Goal: Task Accomplishment & Management: Use online tool/utility

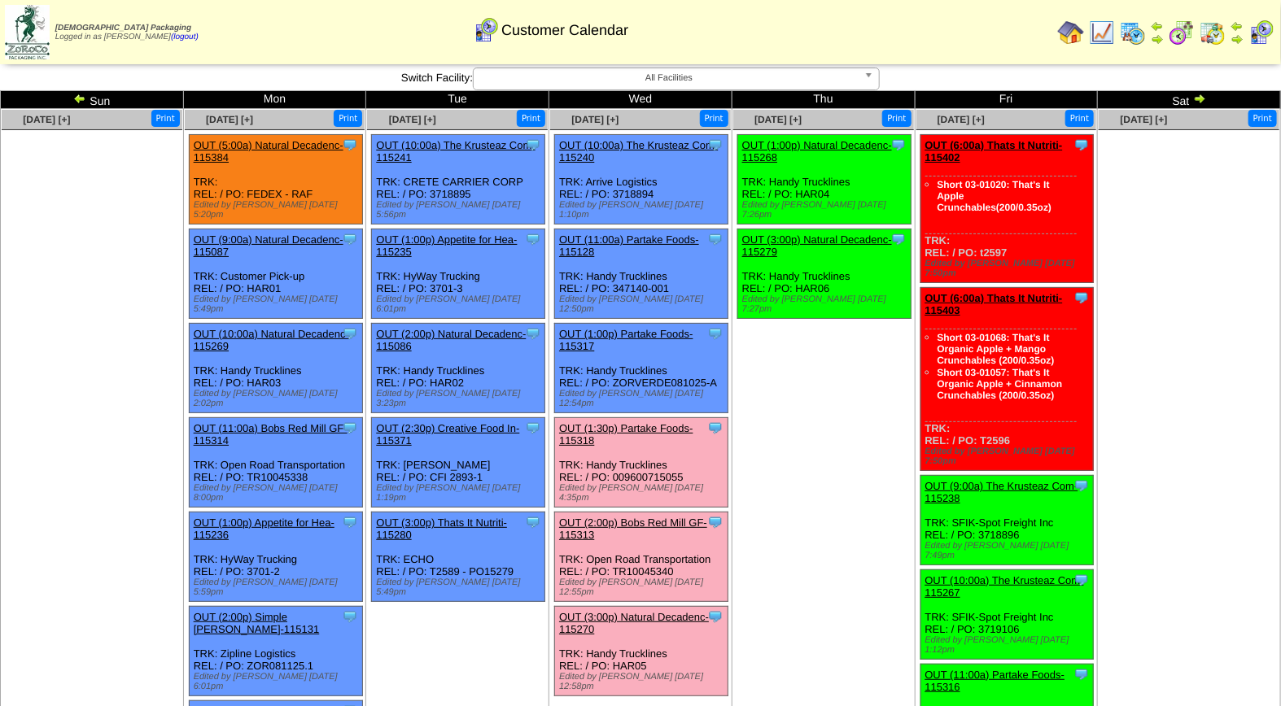
click at [621, 422] on div "OUT (1:30p) Partake Foods-115318" at bounding box center [640, 434] width 162 height 24
click at [621, 422] on link "OUT (1:30p) Partake Foods-115318" at bounding box center [626, 434] width 134 height 24
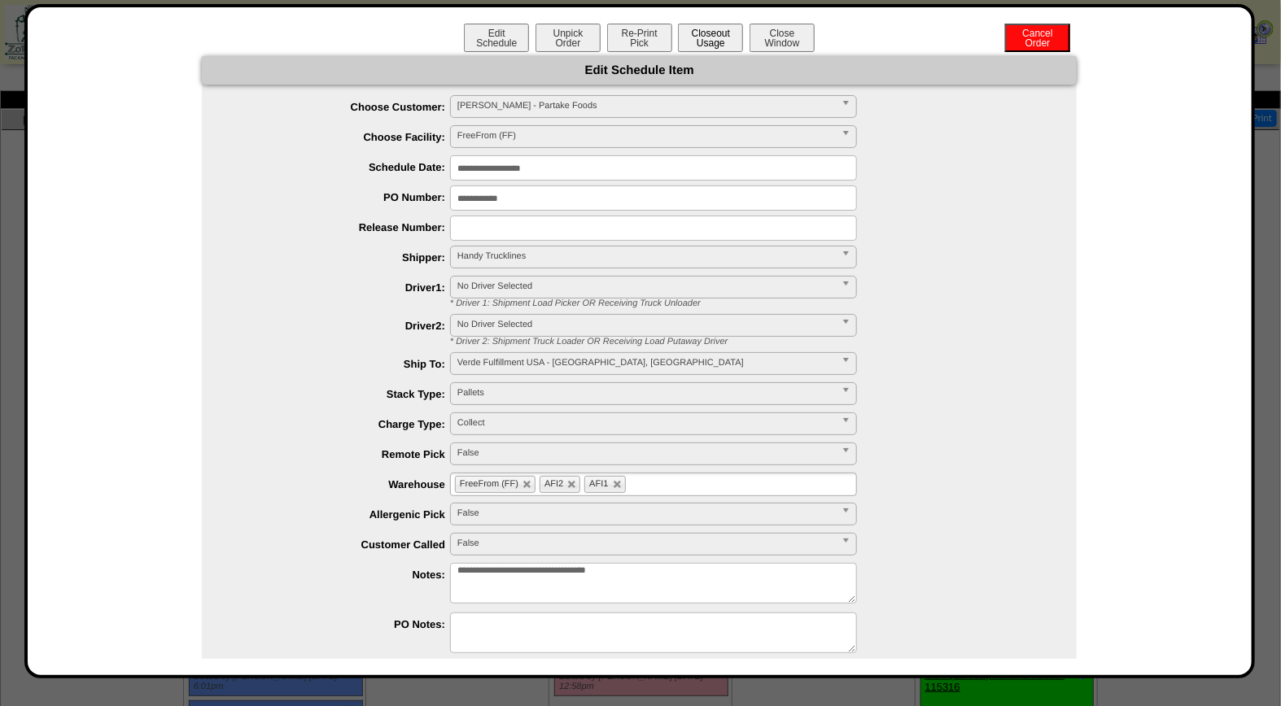
click at [718, 39] on button "Closeout Usage" at bounding box center [710, 38] width 65 height 28
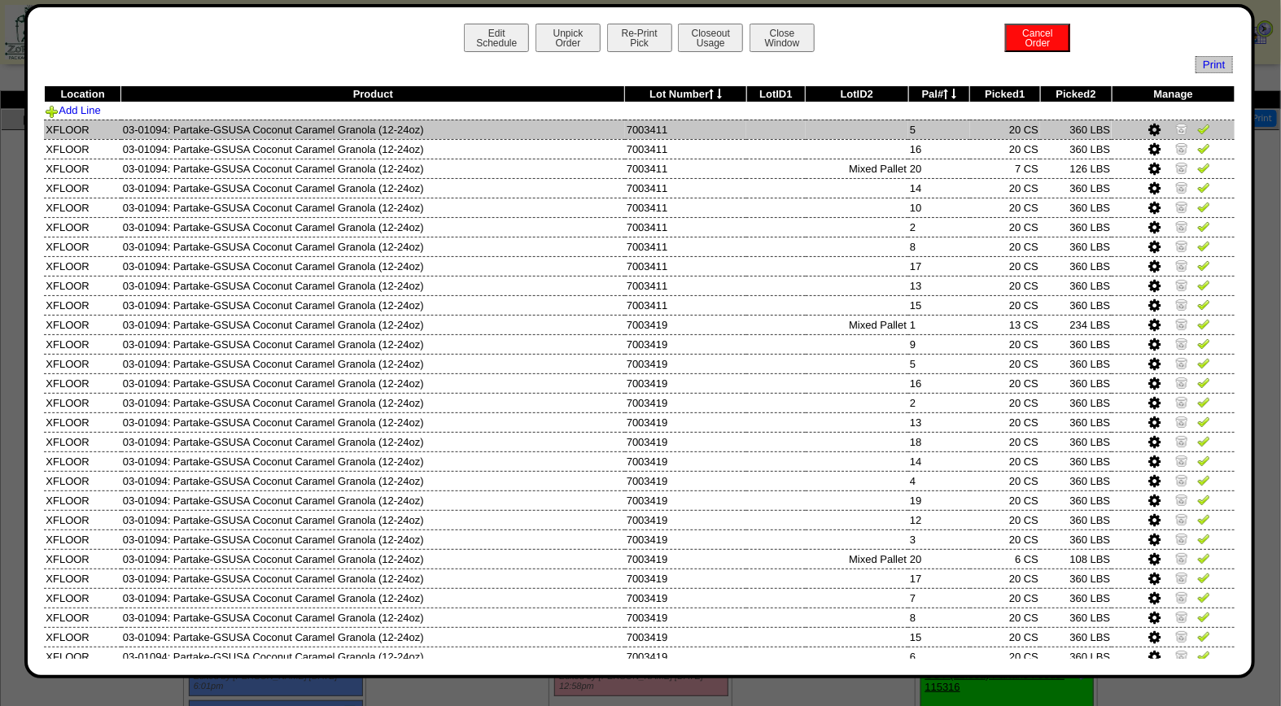
click at [1197, 128] on img at bounding box center [1203, 128] width 13 height 13
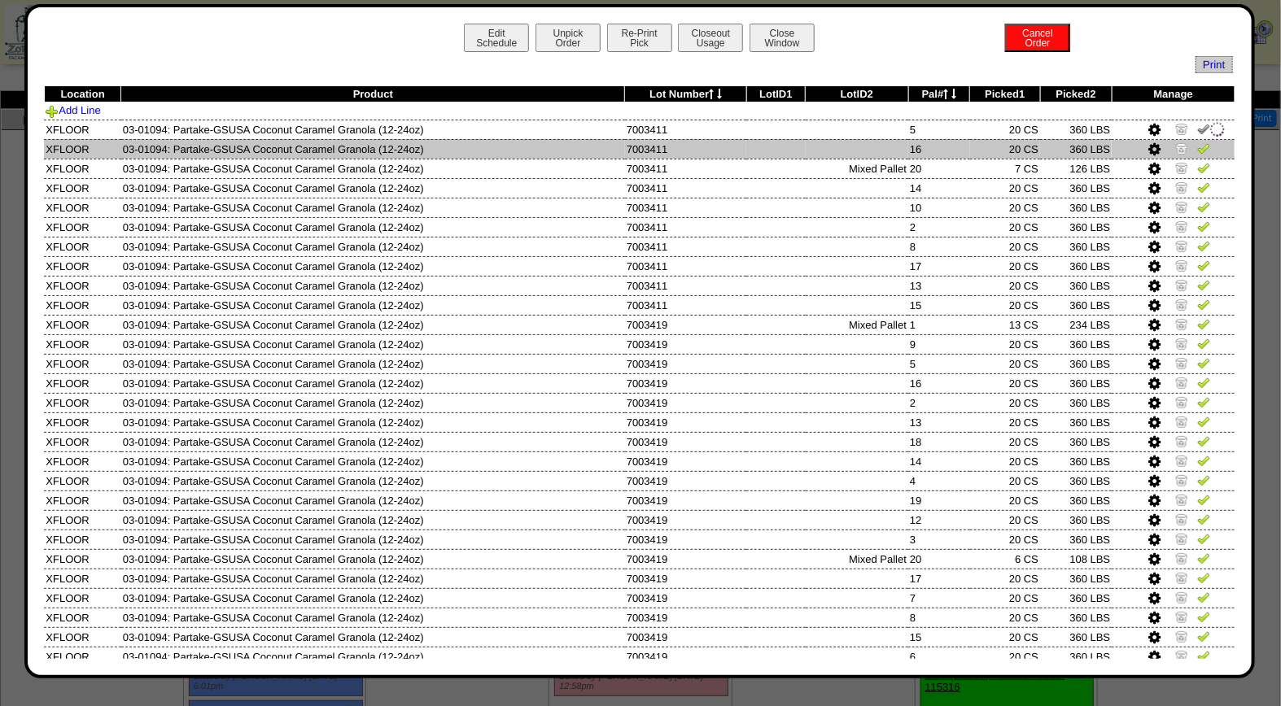
click at [1197, 149] on img at bounding box center [1203, 148] width 13 height 13
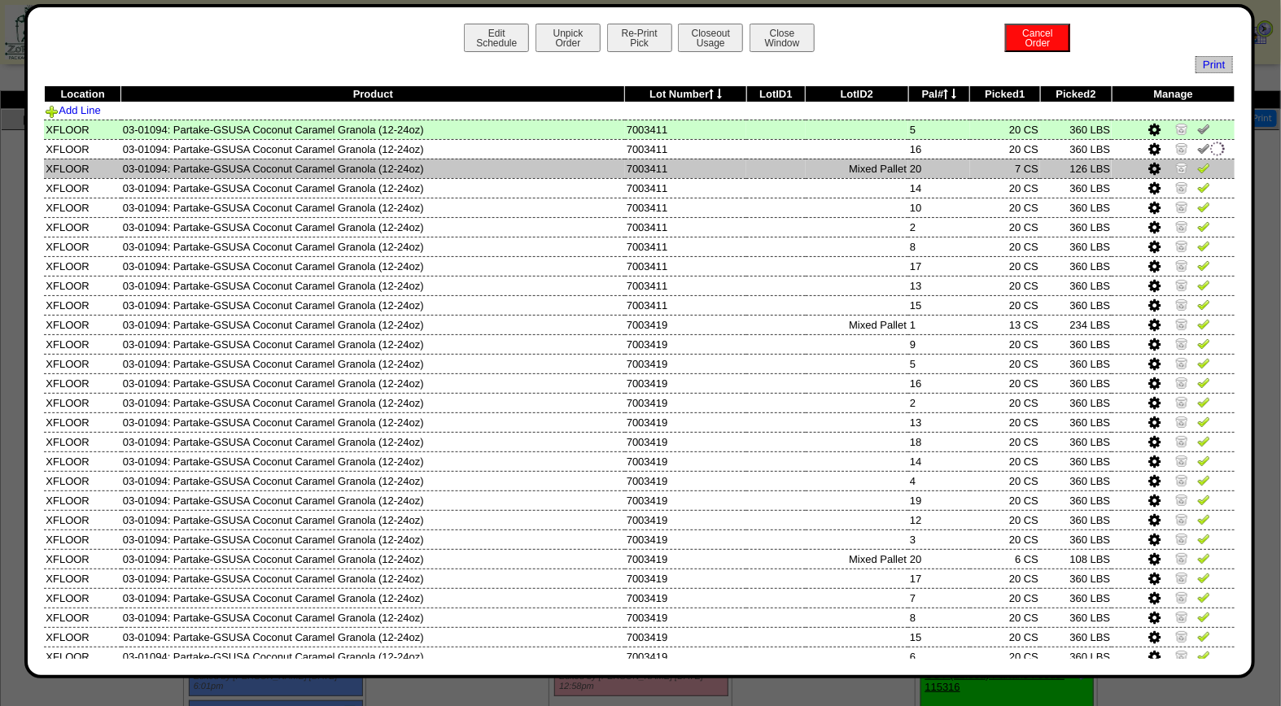
click at [1197, 168] on img at bounding box center [1203, 167] width 13 height 13
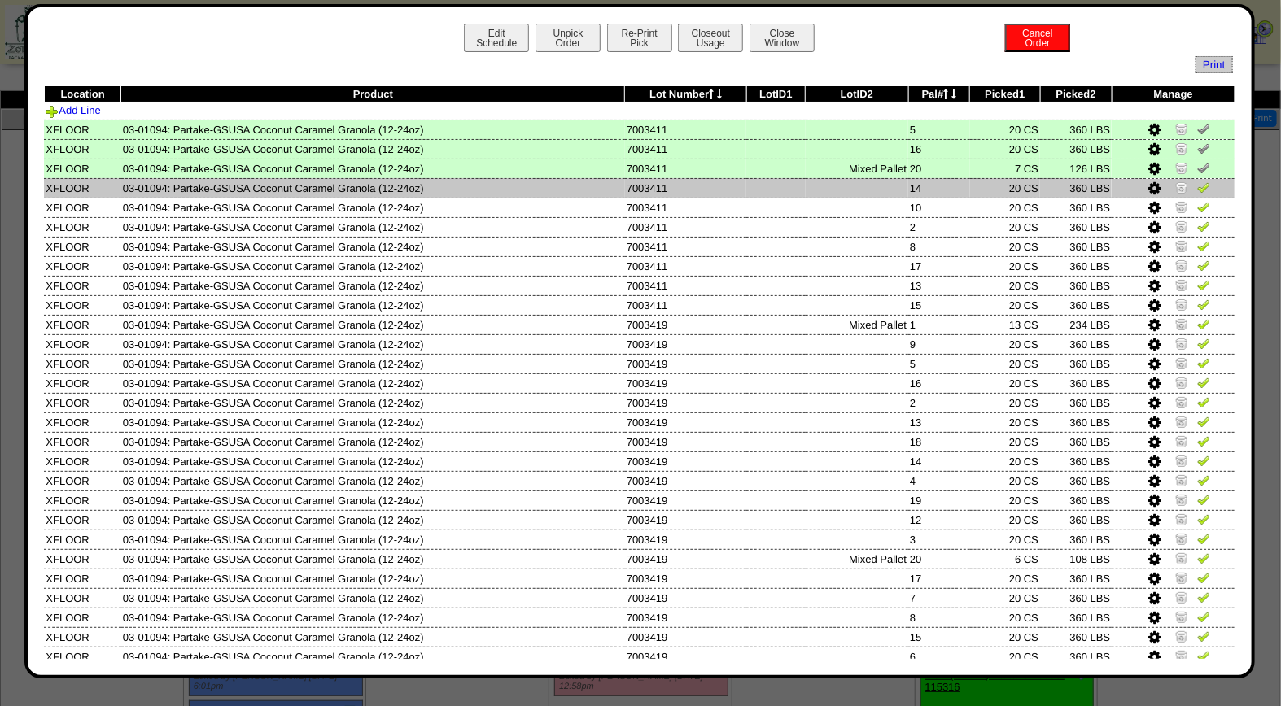
click at [1197, 184] on img at bounding box center [1203, 187] width 13 height 13
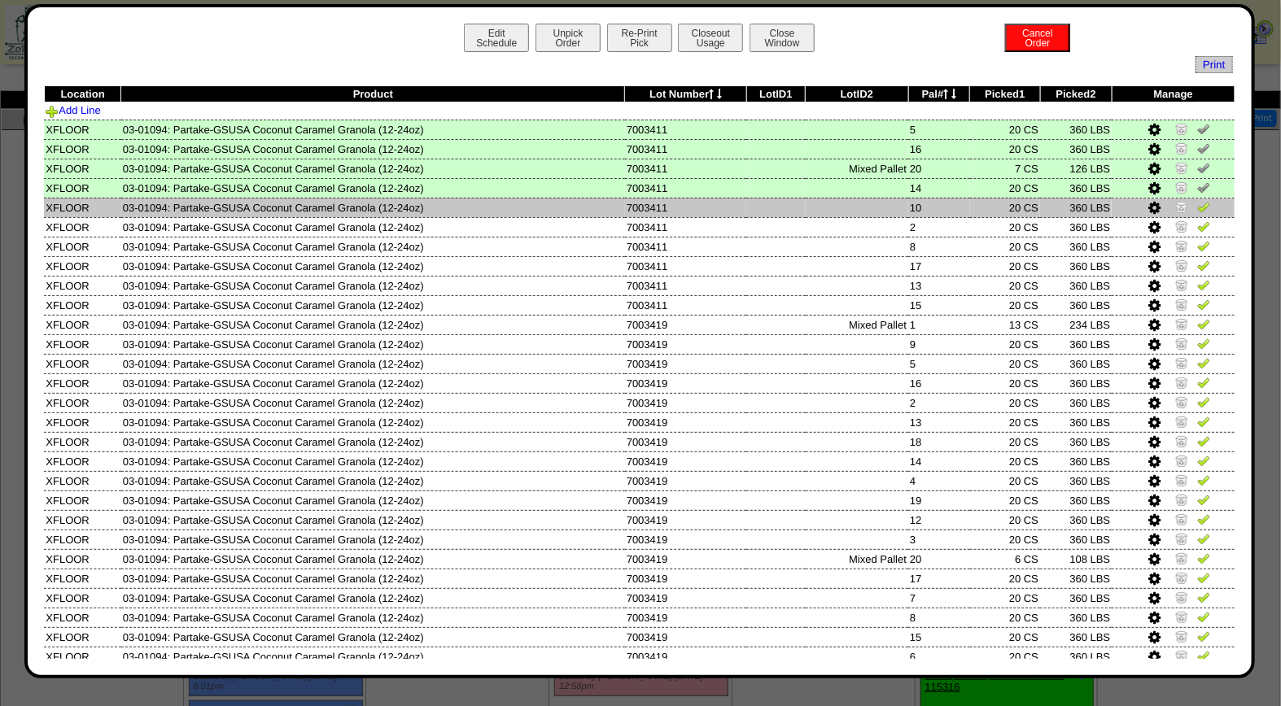
click at [1197, 204] on img at bounding box center [1203, 206] width 13 height 13
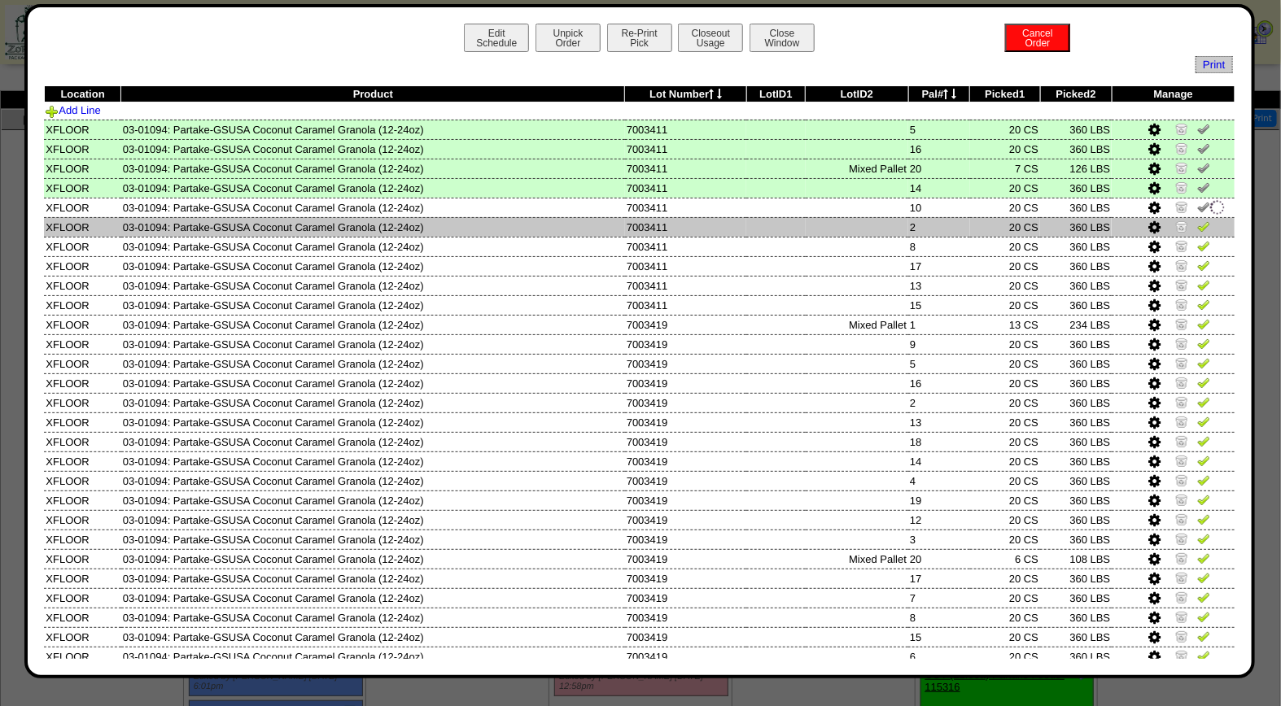
click at [1197, 223] on img at bounding box center [1203, 226] width 13 height 13
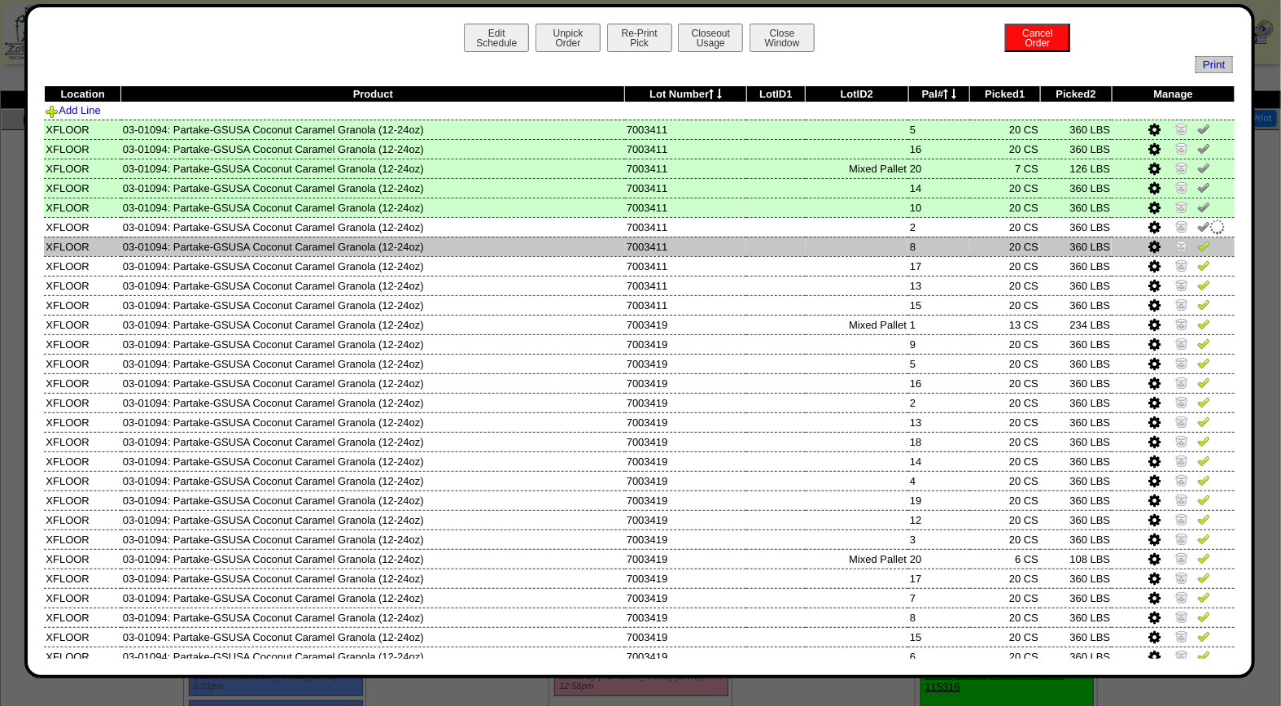
click at [1197, 242] on img at bounding box center [1203, 245] width 13 height 13
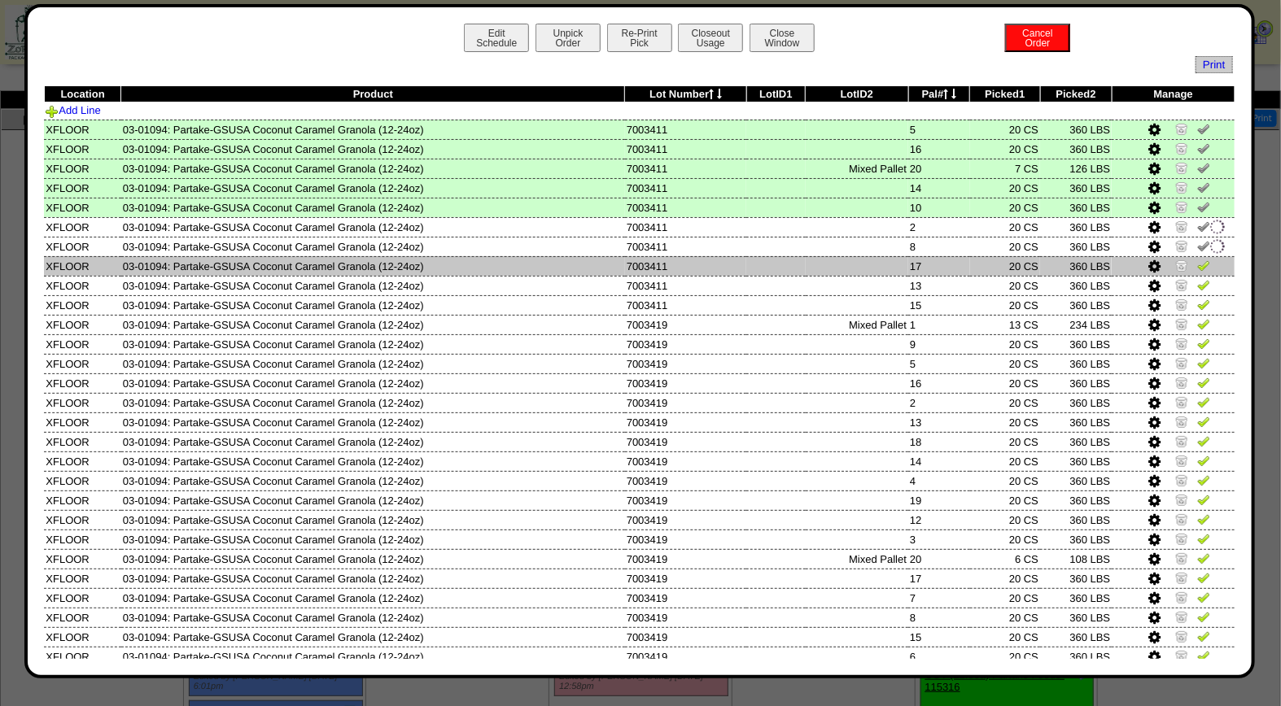
click at [1197, 260] on img at bounding box center [1203, 265] width 13 height 13
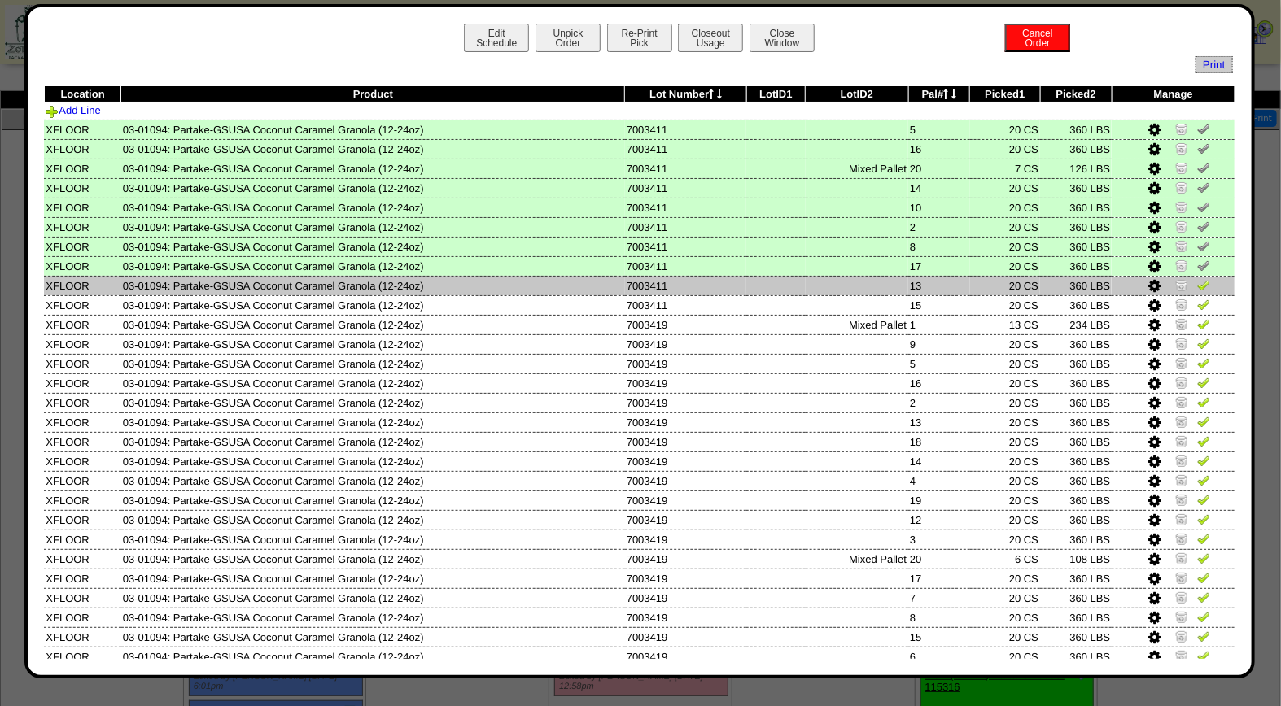
click at [1197, 278] on img at bounding box center [1203, 284] width 13 height 13
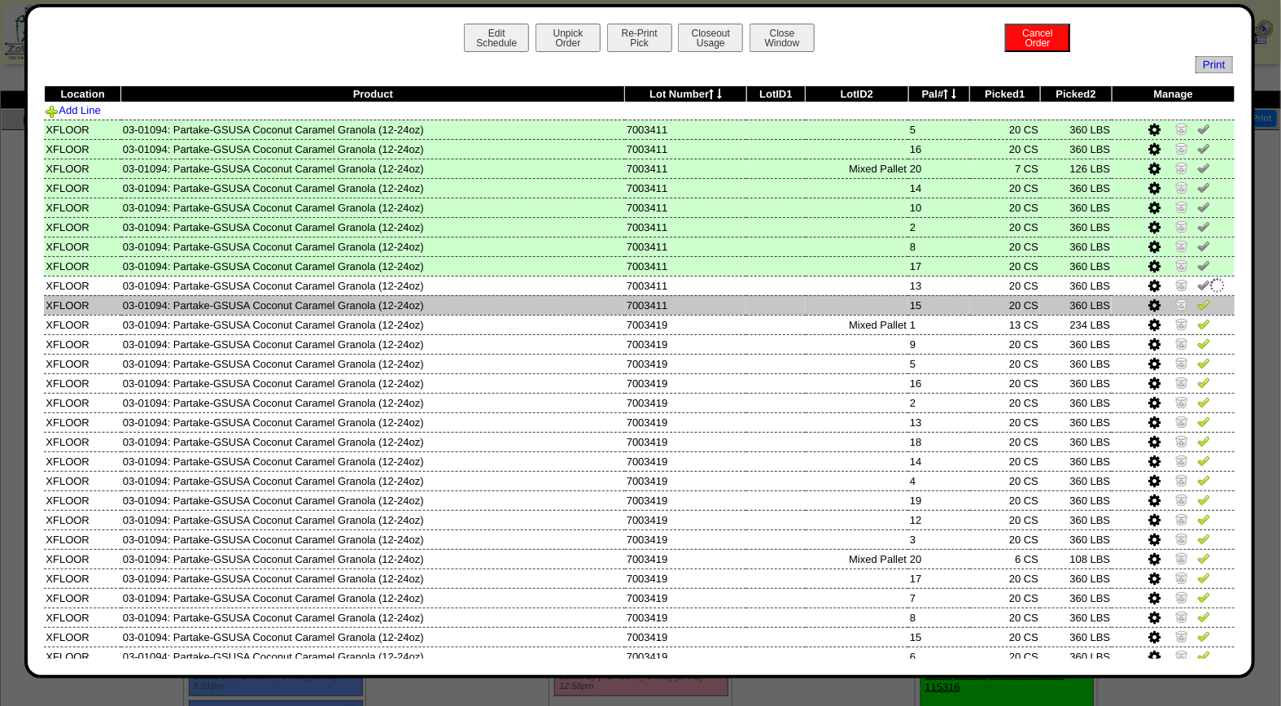
click at [1197, 298] on img at bounding box center [1203, 304] width 13 height 13
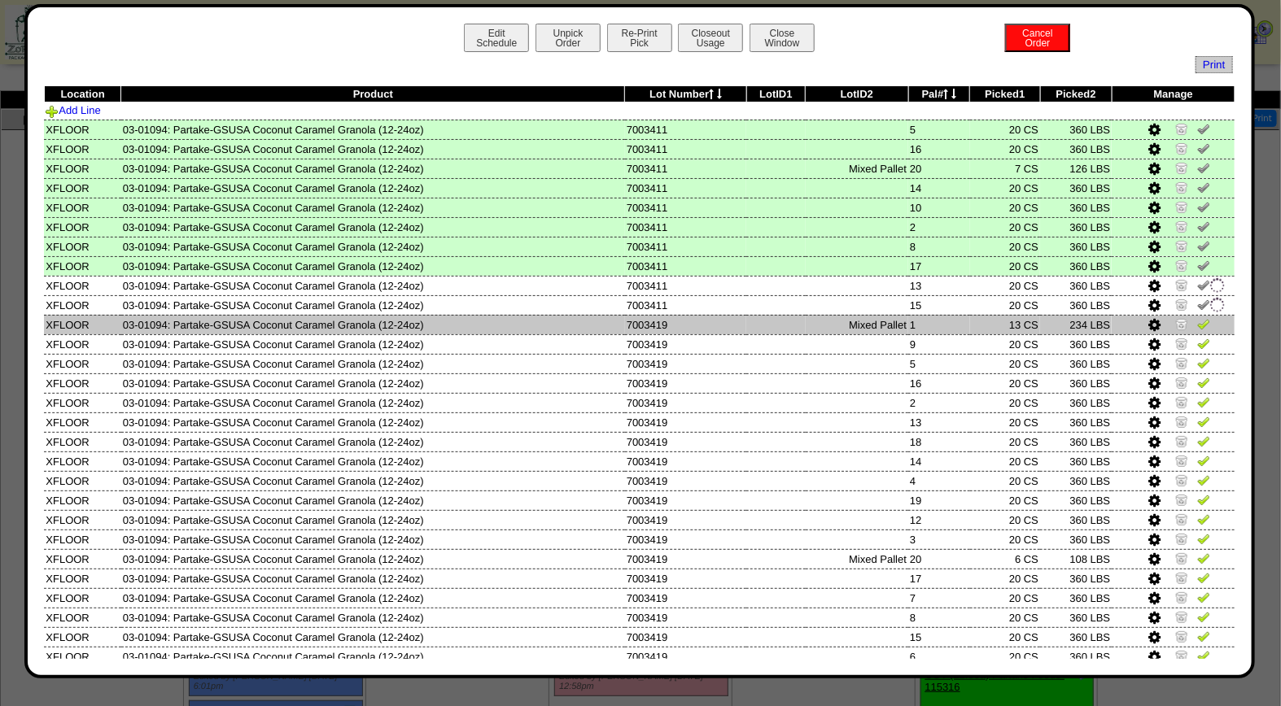
click at [1197, 321] on img at bounding box center [1203, 323] width 13 height 13
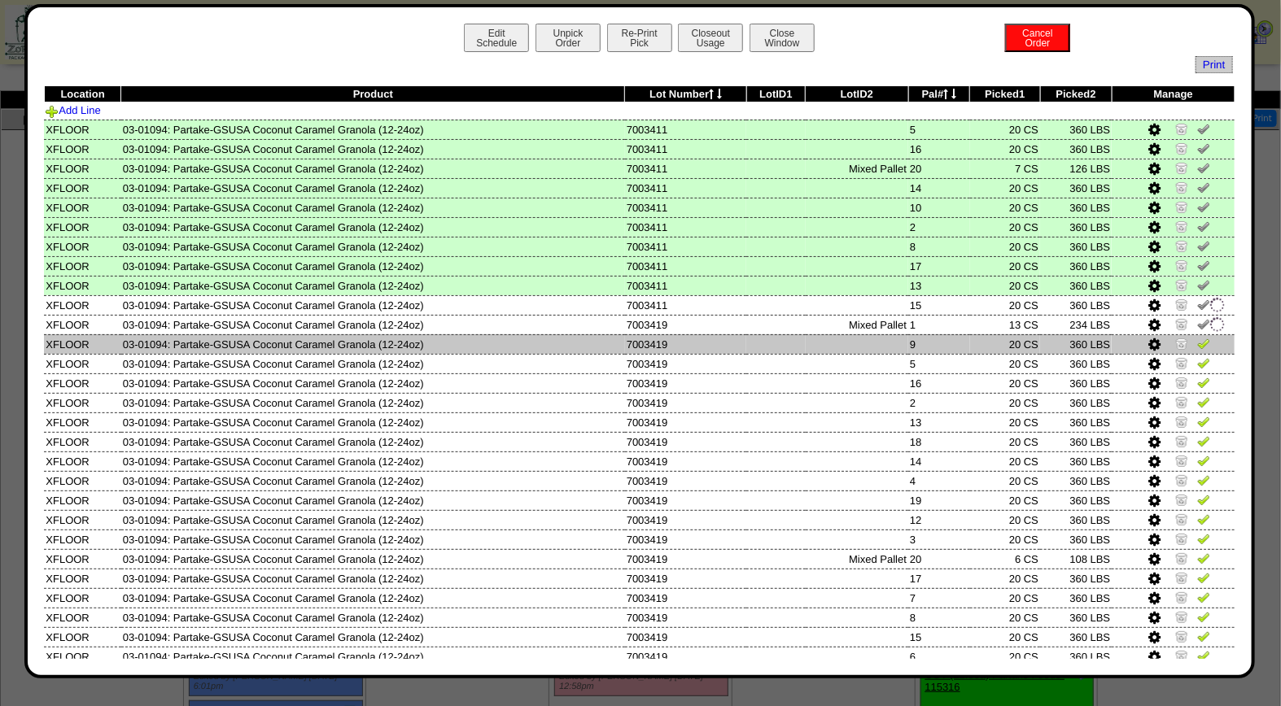
click at [1197, 342] on img at bounding box center [1203, 343] width 13 height 13
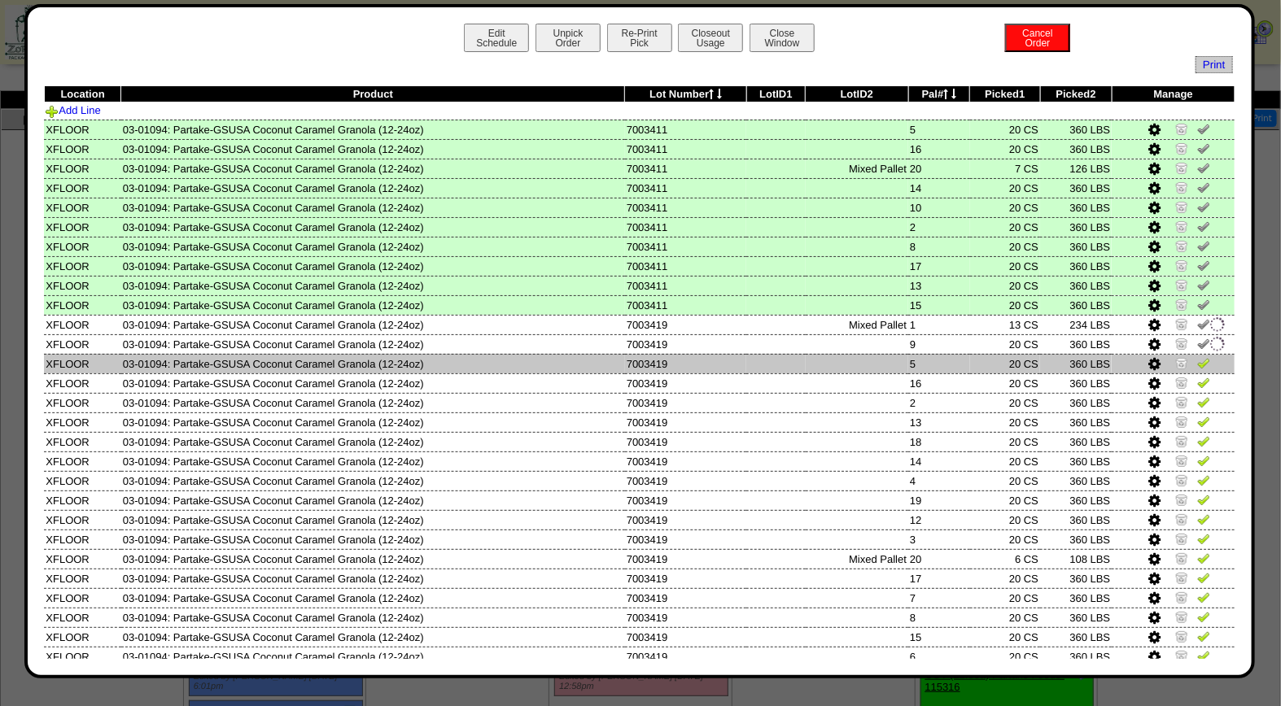
click at [1197, 359] on img at bounding box center [1203, 362] width 13 height 13
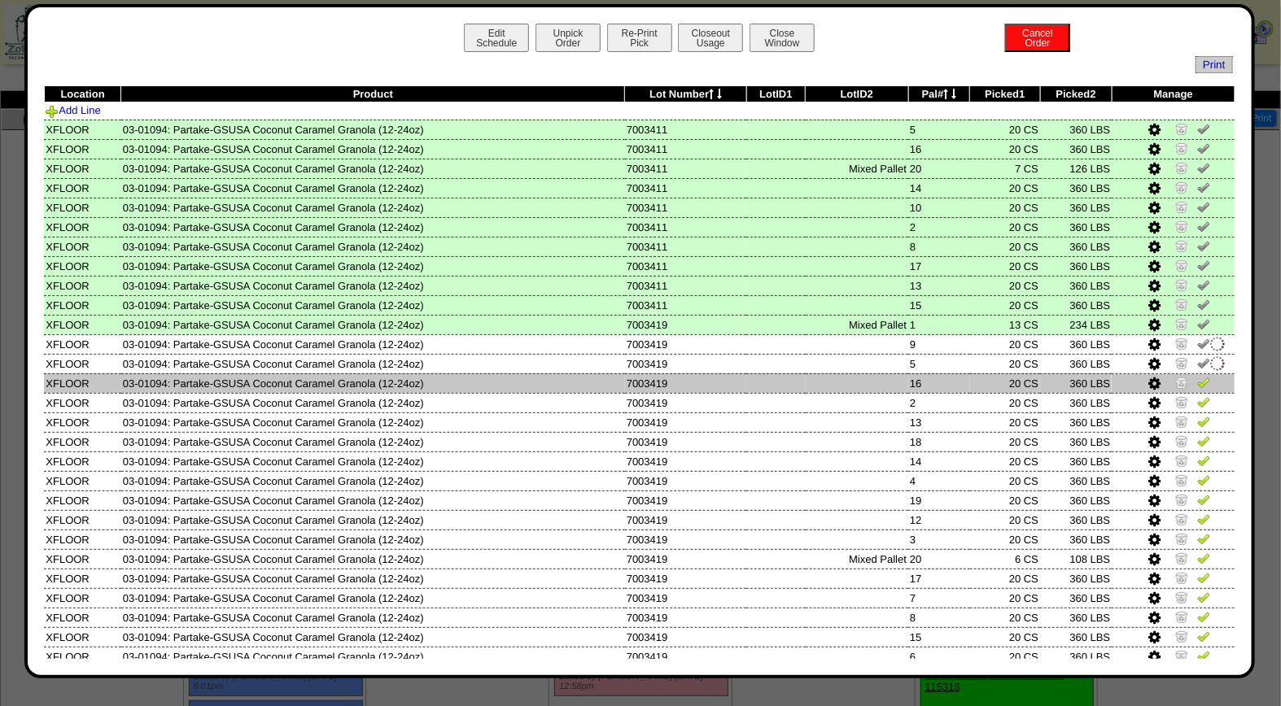
click at [1197, 376] on img at bounding box center [1203, 382] width 13 height 13
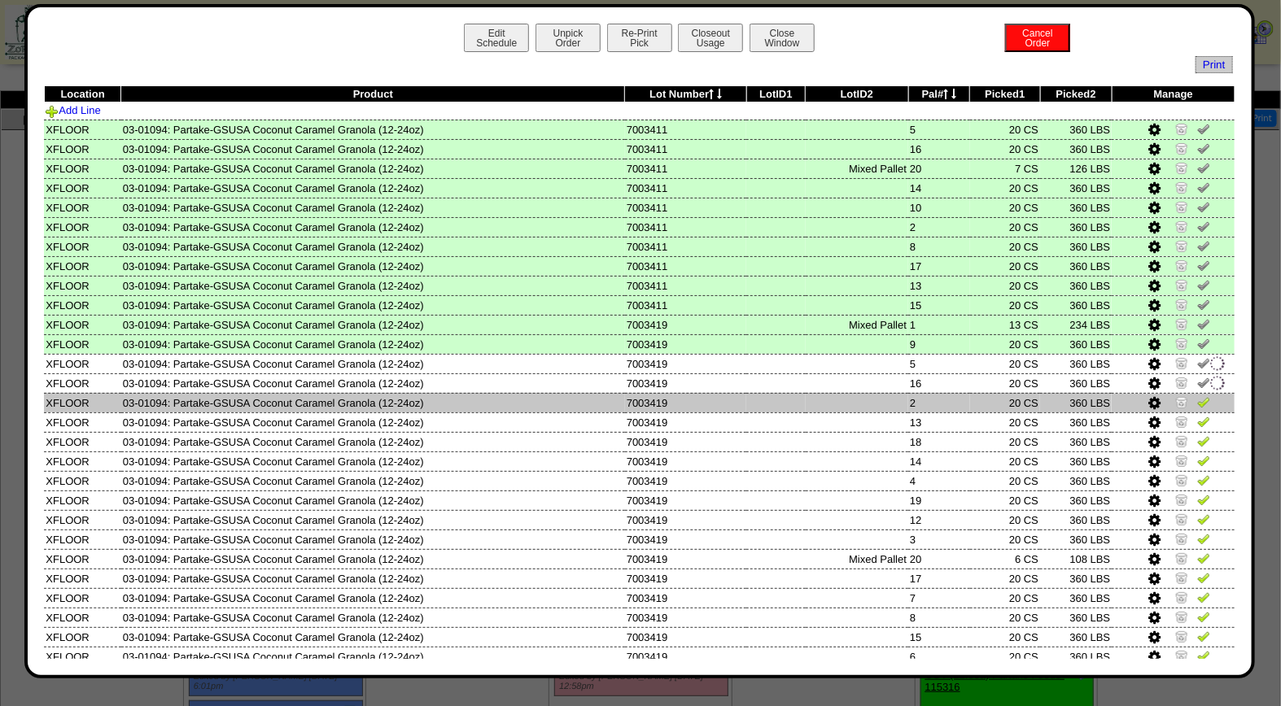
click at [1197, 401] on img at bounding box center [1203, 401] width 13 height 13
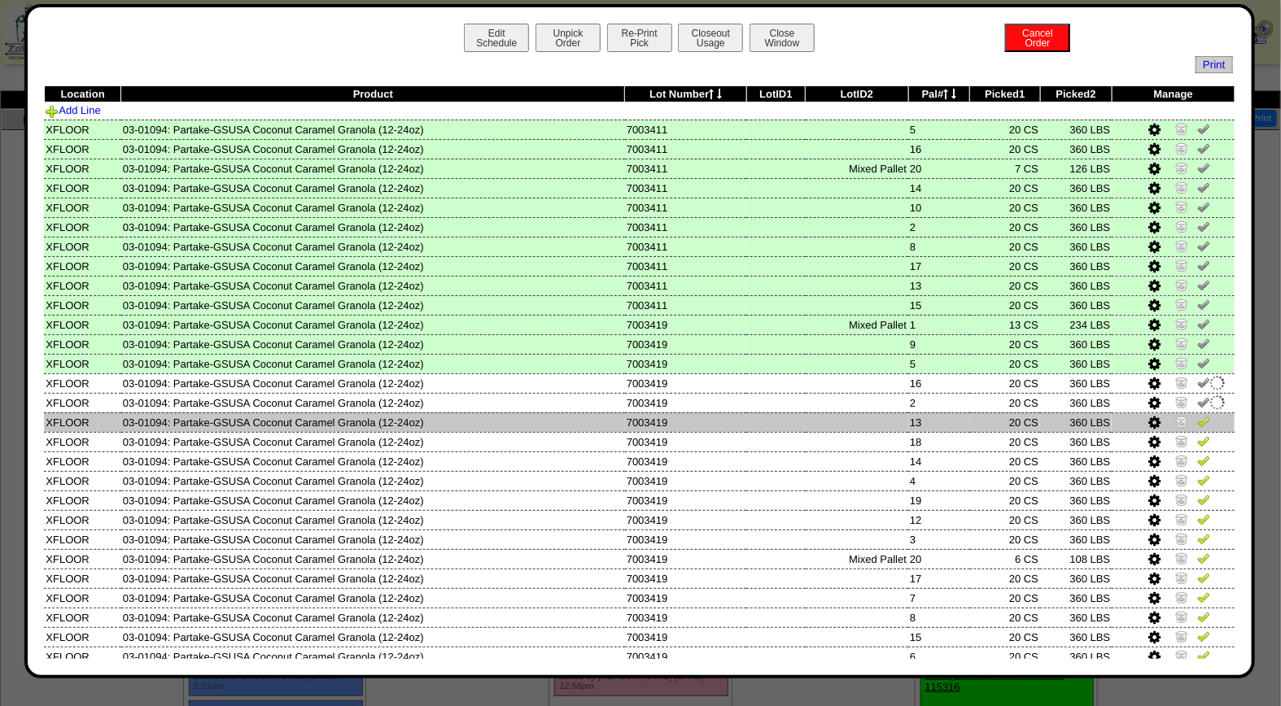
click at [1197, 416] on img at bounding box center [1203, 421] width 13 height 13
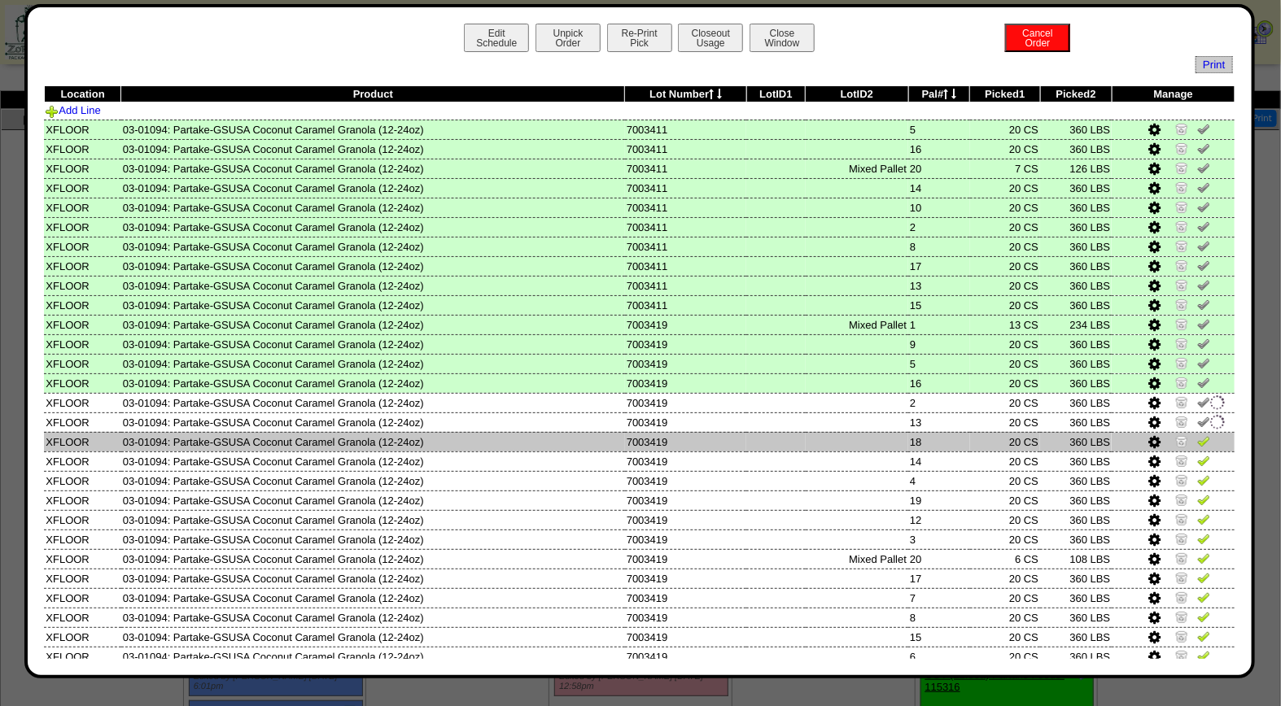
click at [1197, 440] on img at bounding box center [1203, 440] width 13 height 13
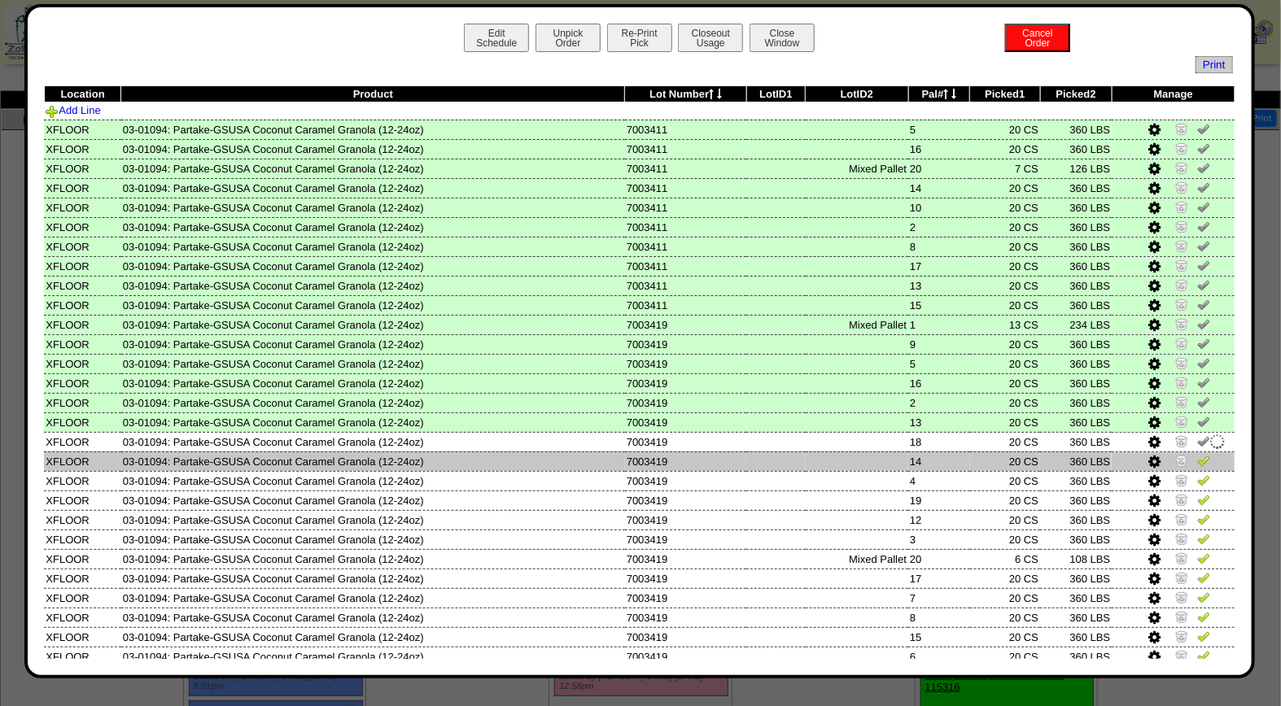
click at [1197, 454] on img at bounding box center [1203, 460] width 13 height 13
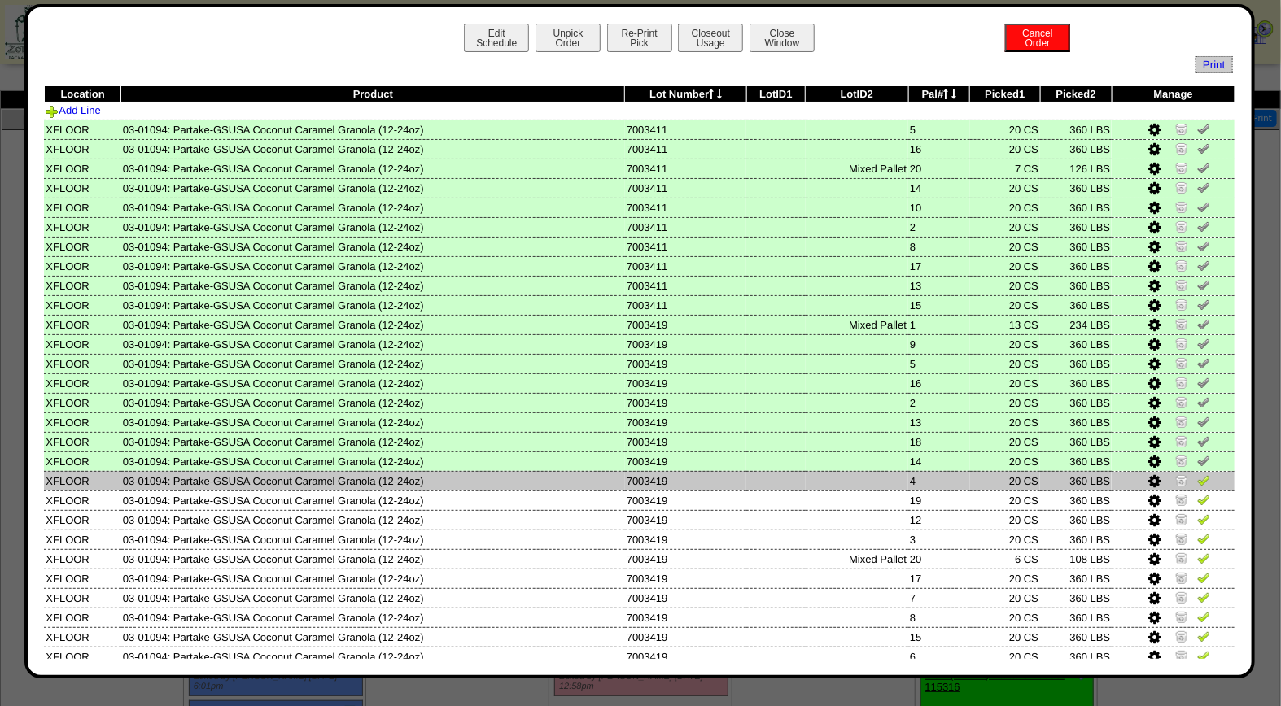
click at [1198, 473] on td at bounding box center [1172, 481] width 123 height 20
click at [1197, 474] on img at bounding box center [1203, 480] width 13 height 13
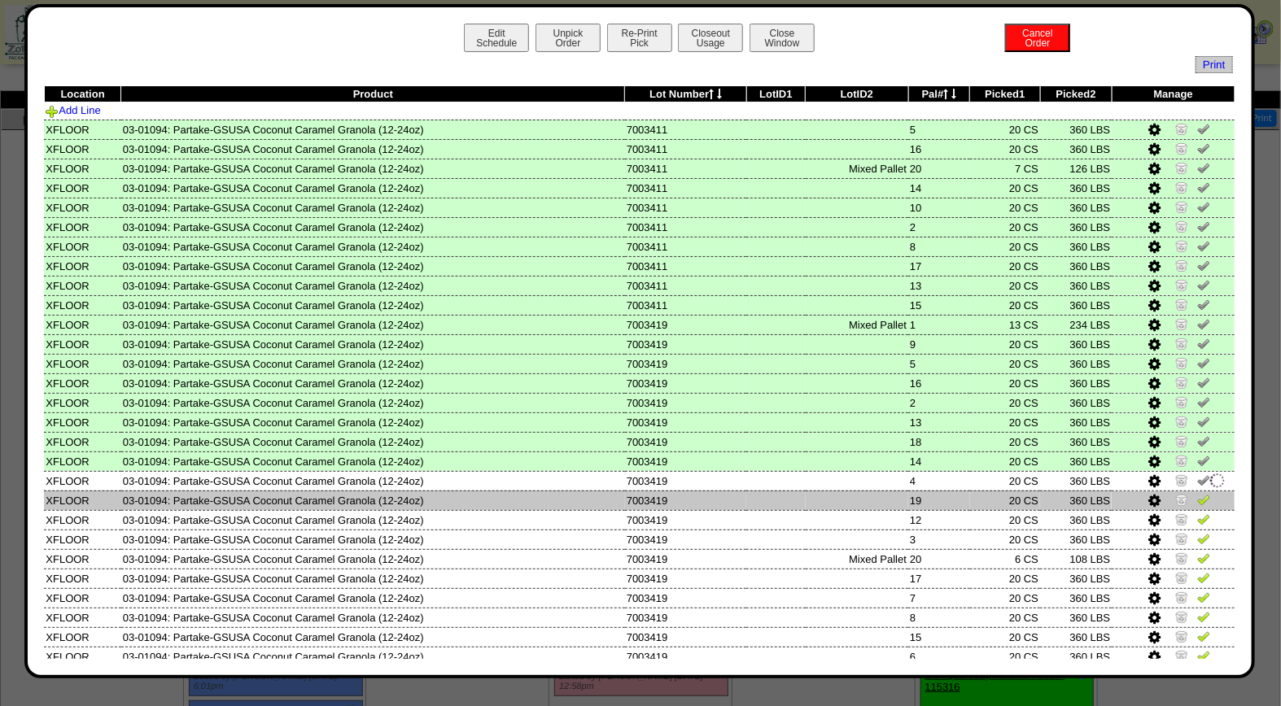
click at [1197, 493] on img at bounding box center [1203, 499] width 13 height 13
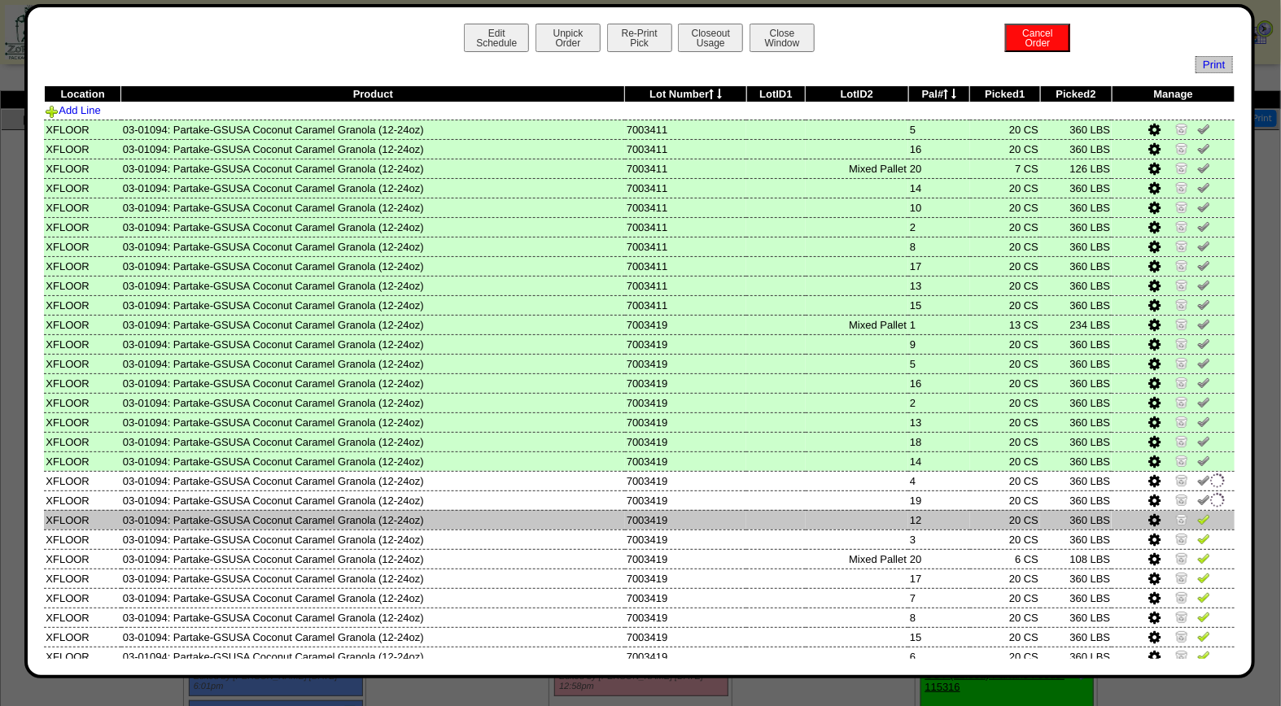
click at [1197, 515] on img at bounding box center [1203, 519] width 13 height 13
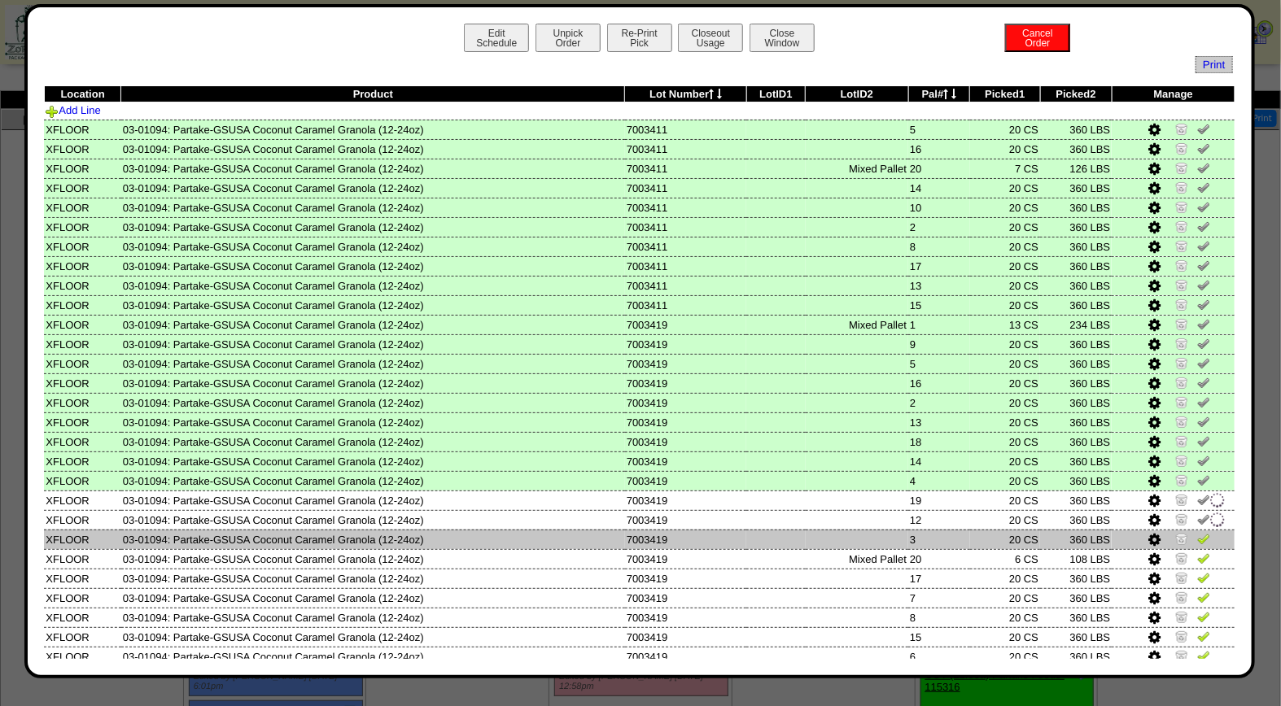
click at [1197, 532] on img at bounding box center [1203, 538] width 13 height 13
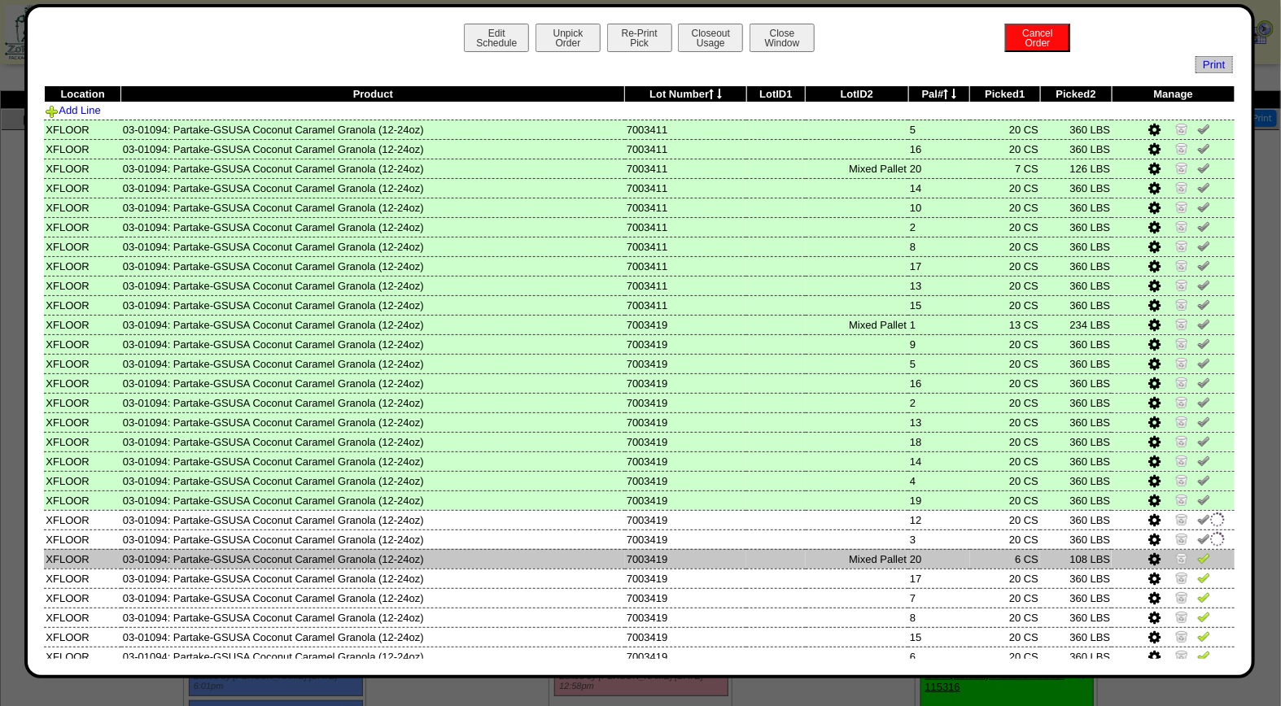
click at [1197, 552] on img at bounding box center [1203, 558] width 13 height 13
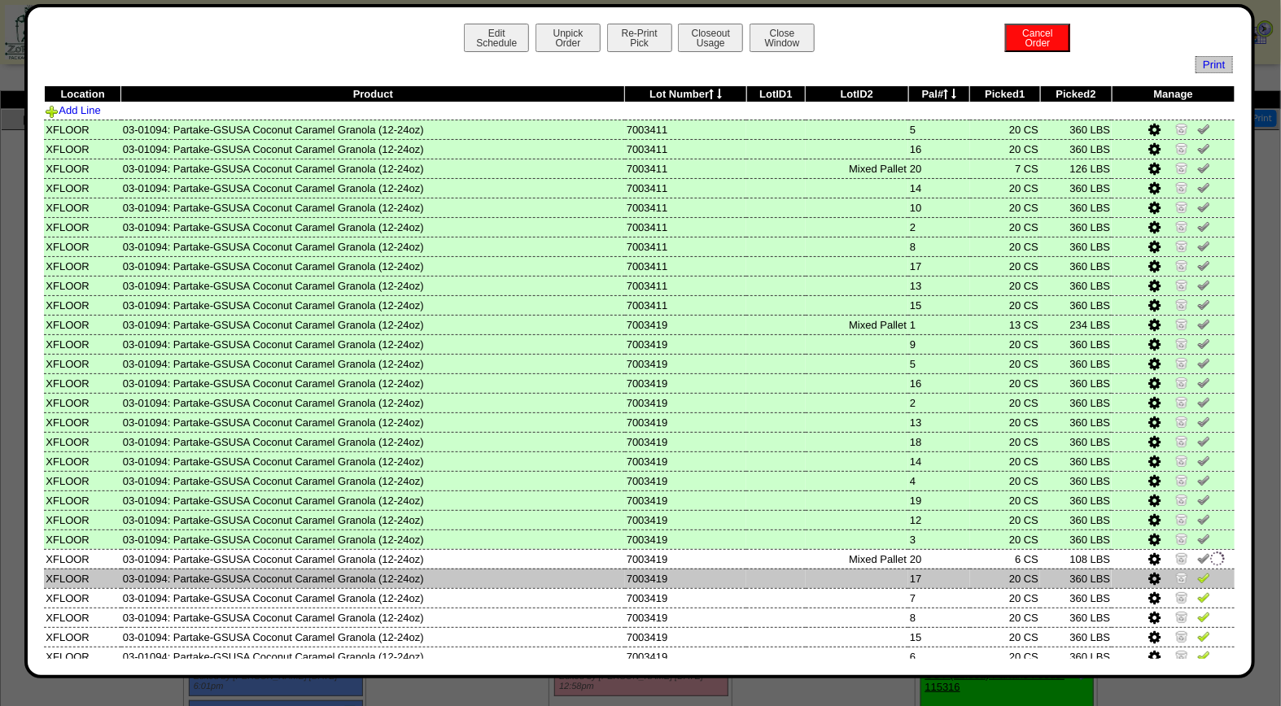
click at [1197, 571] on img at bounding box center [1203, 577] width 13 height 13
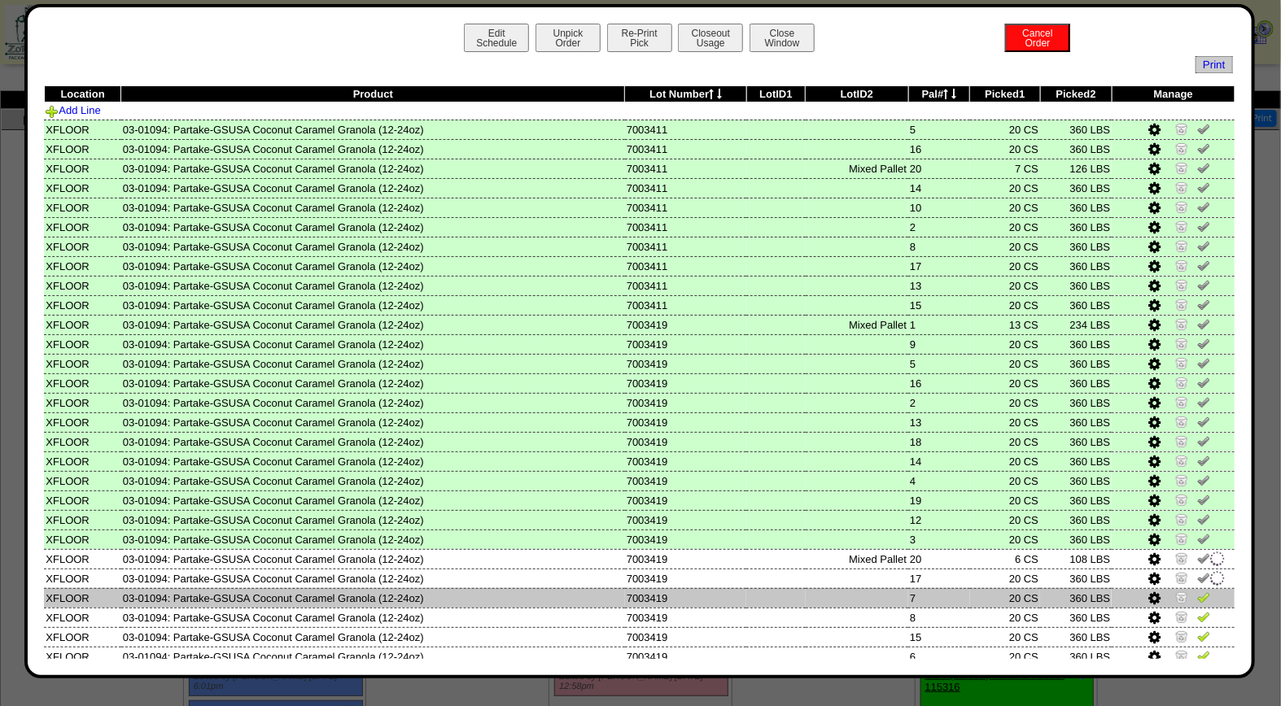
click at [1197, 591] on img at bounding box center [1203, 597] width 13 height 13
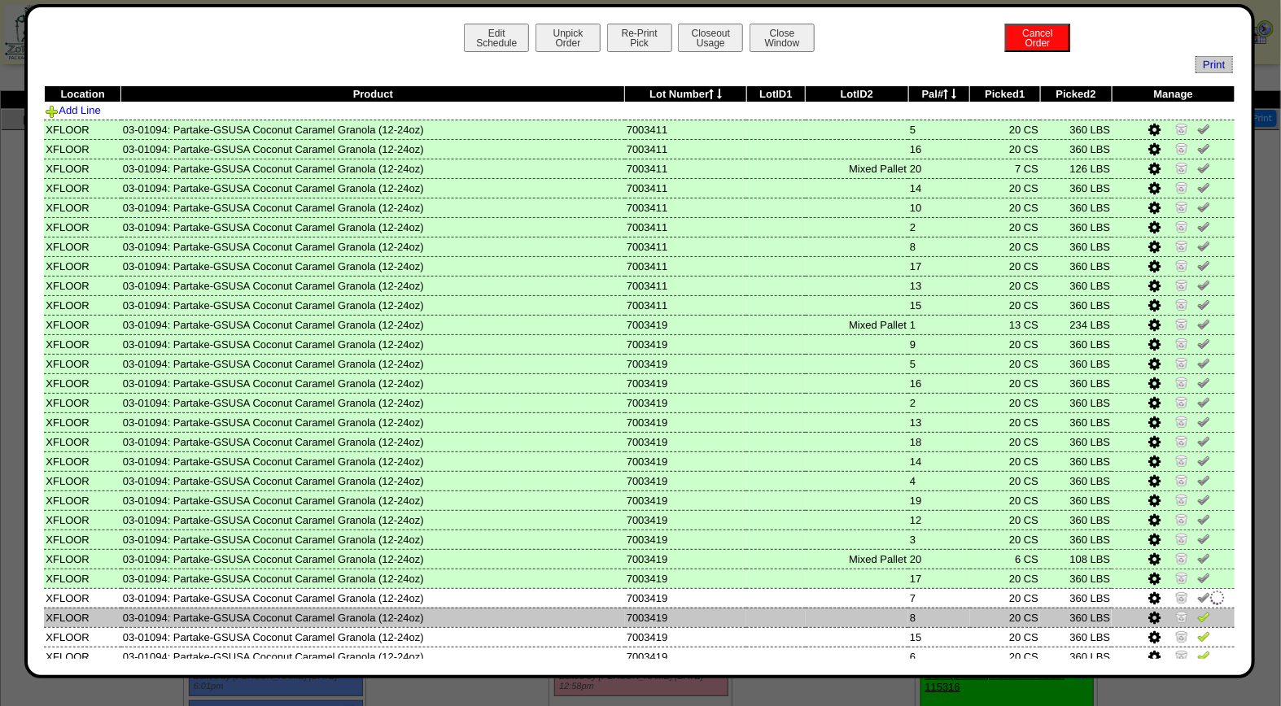
click at [1197, 611] on img at bounding box center [1203, 616] width 13 height 13
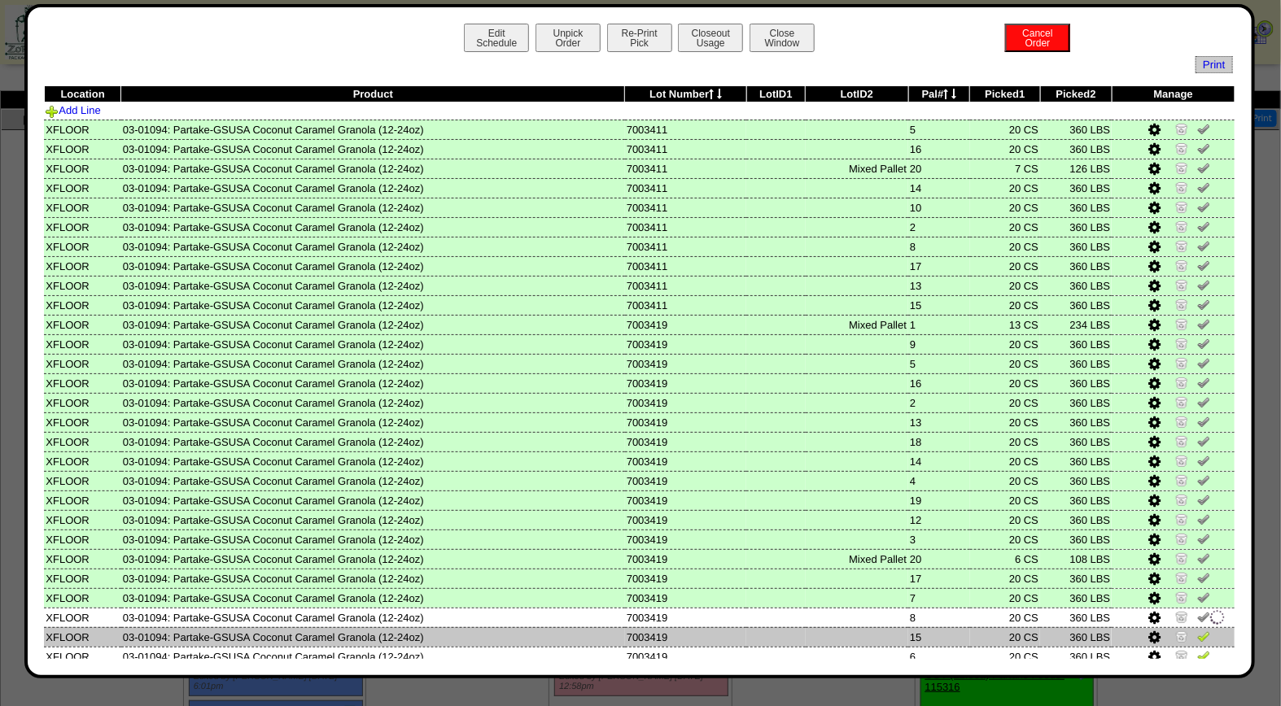
click at [1197, 631] on img at bounding box center [1203, 636] width 13 height 13
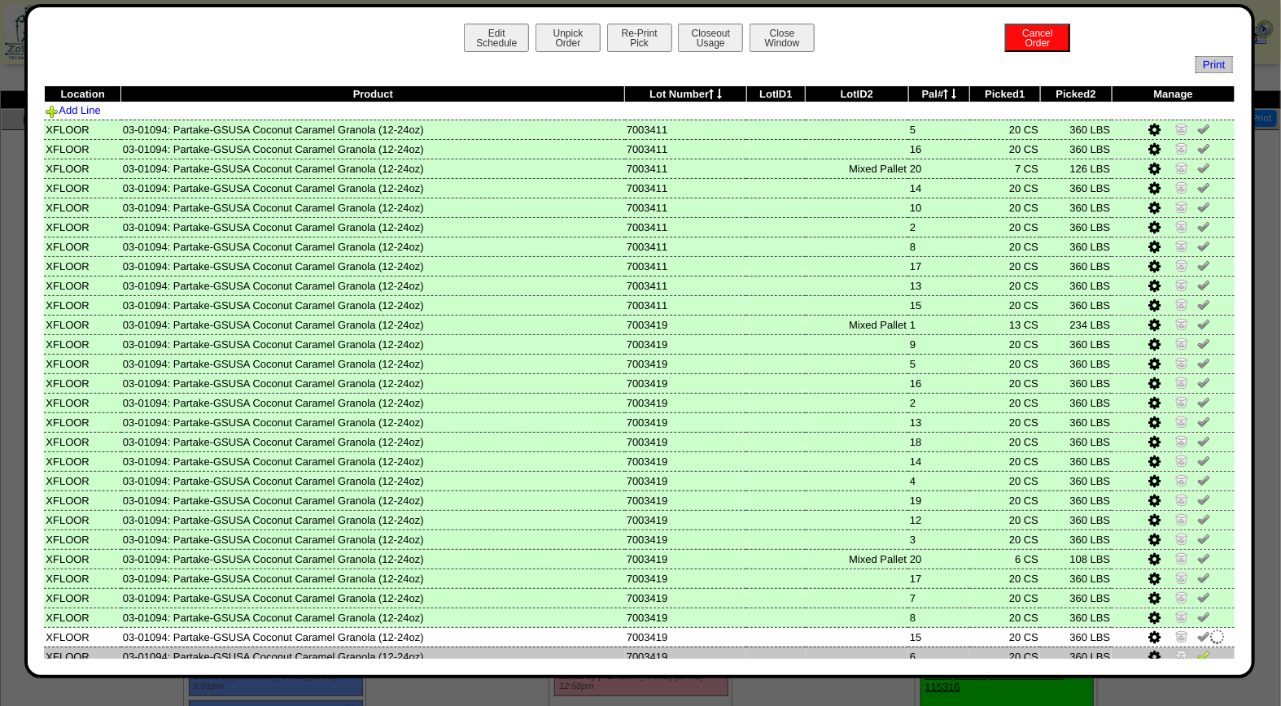
click at [1197, 653] on img at bounding box center [1203, 655] width 13 height 13
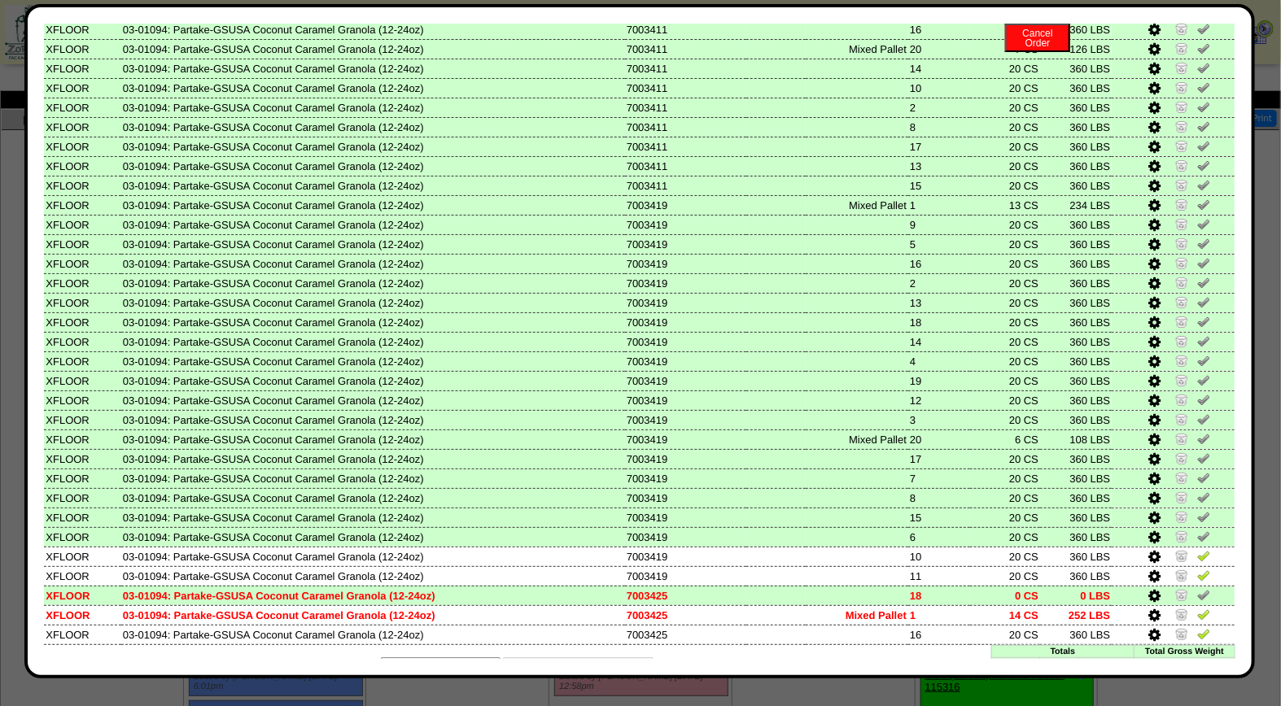
scroll to position [135, 0]
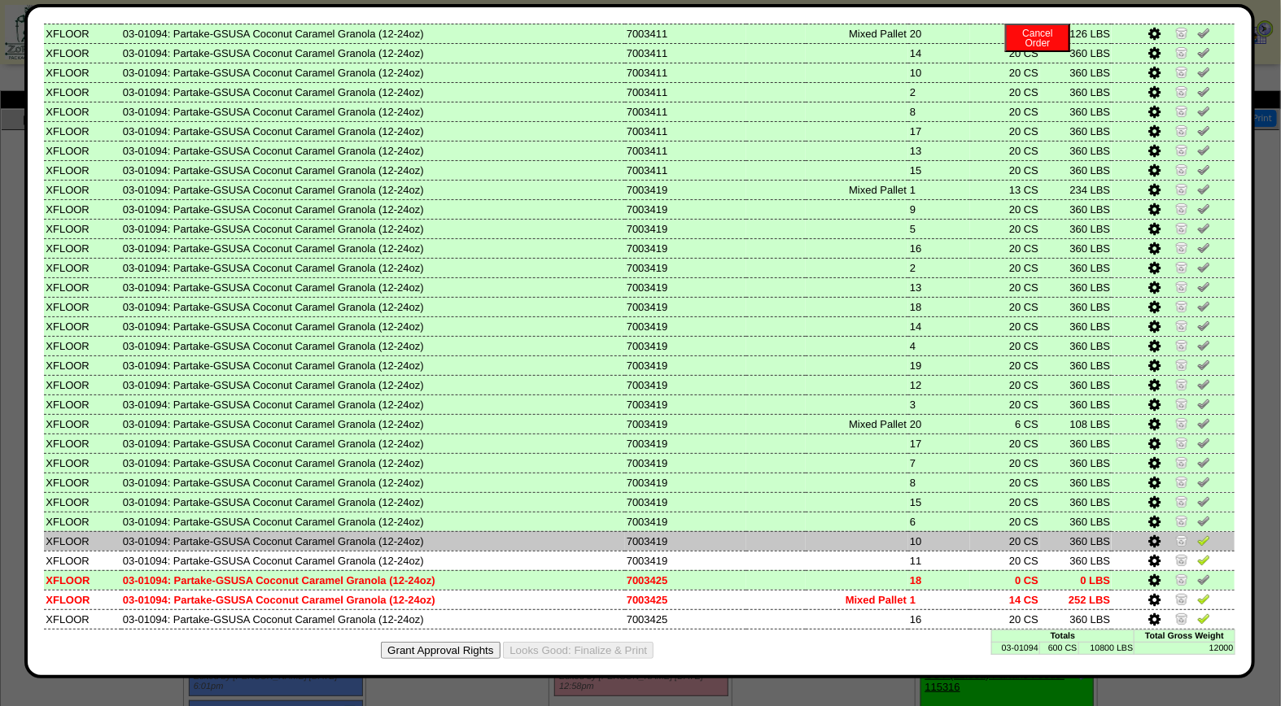
click at [1197, 534] on img at bounding box center [1203, 540] width 13 height 13
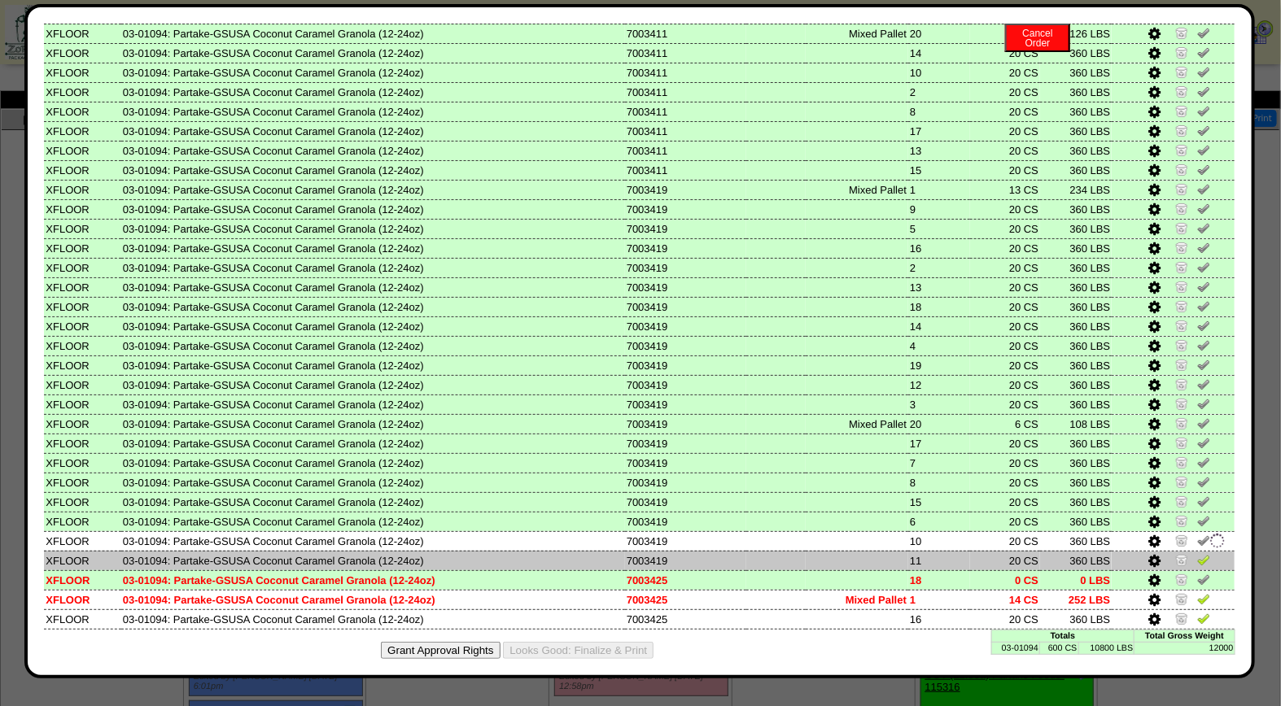
click at [1197, 556] on img at bounding box center [1203, 559] width 13 height 13
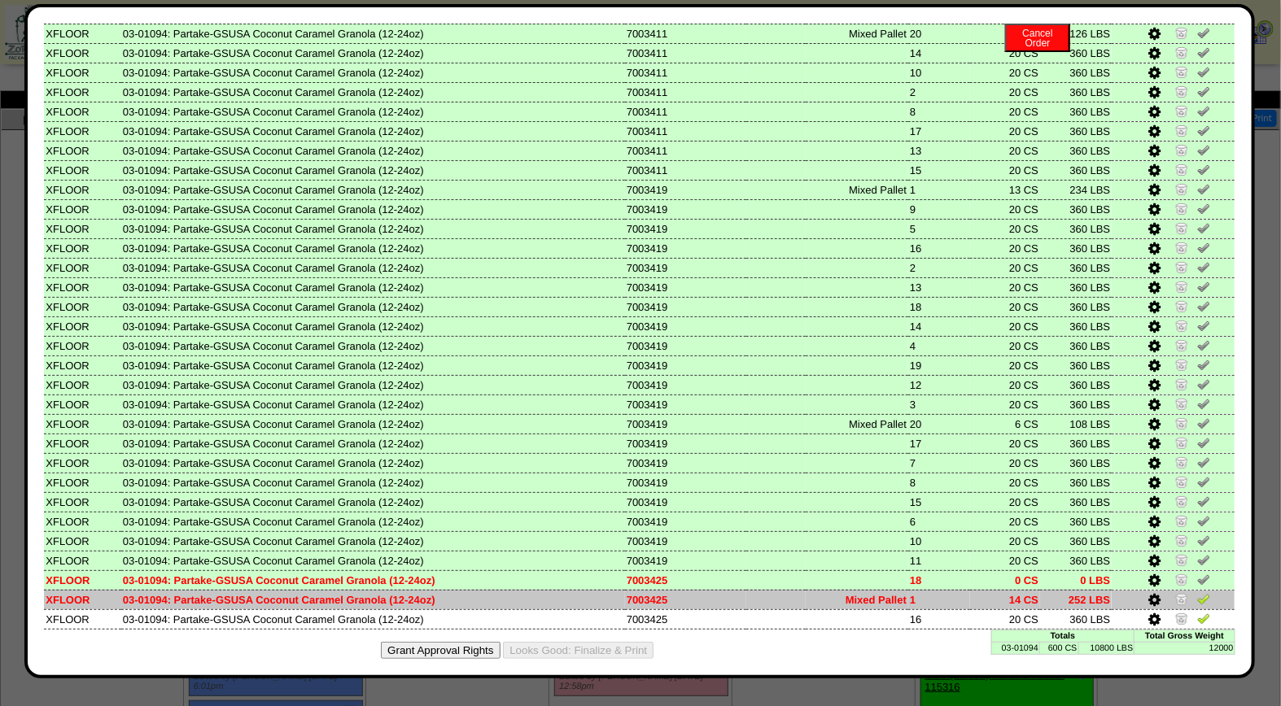
click at [1197, 594] on img at bounding box center [1203, 598] width 13 height 13
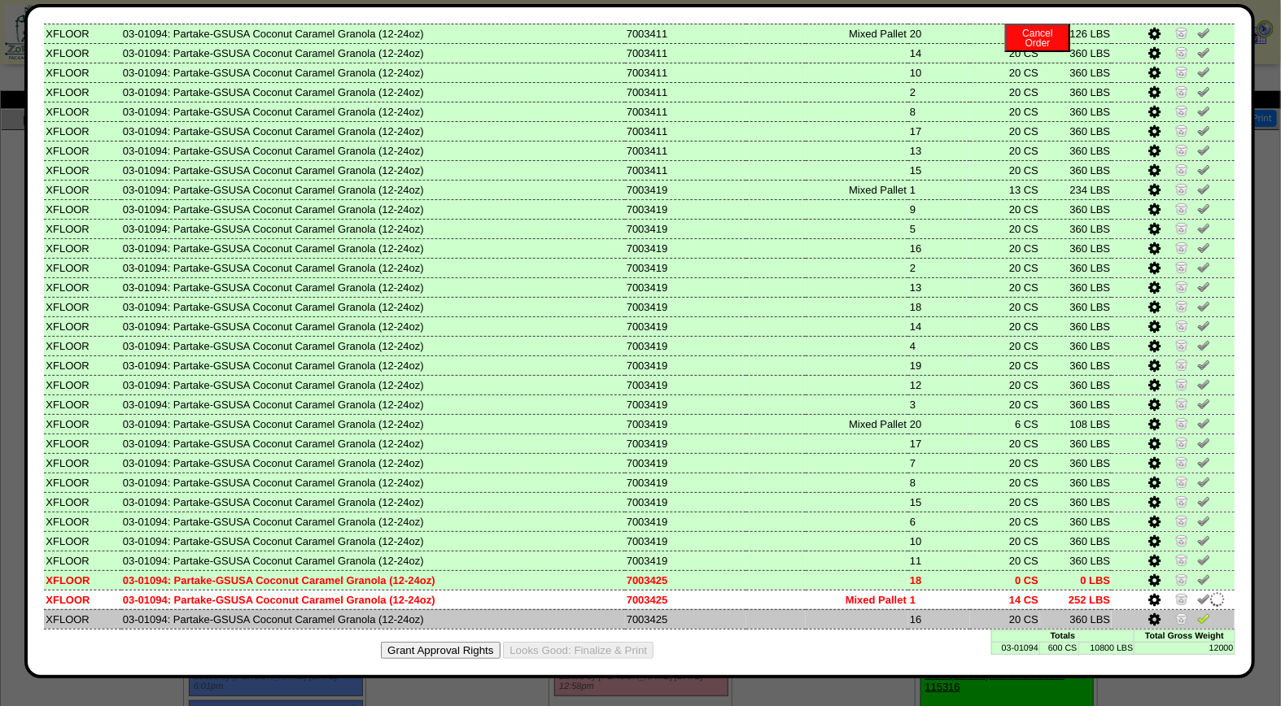
click at [1197, 612] on img at bounding box center [1203, 618] width 13 height 13
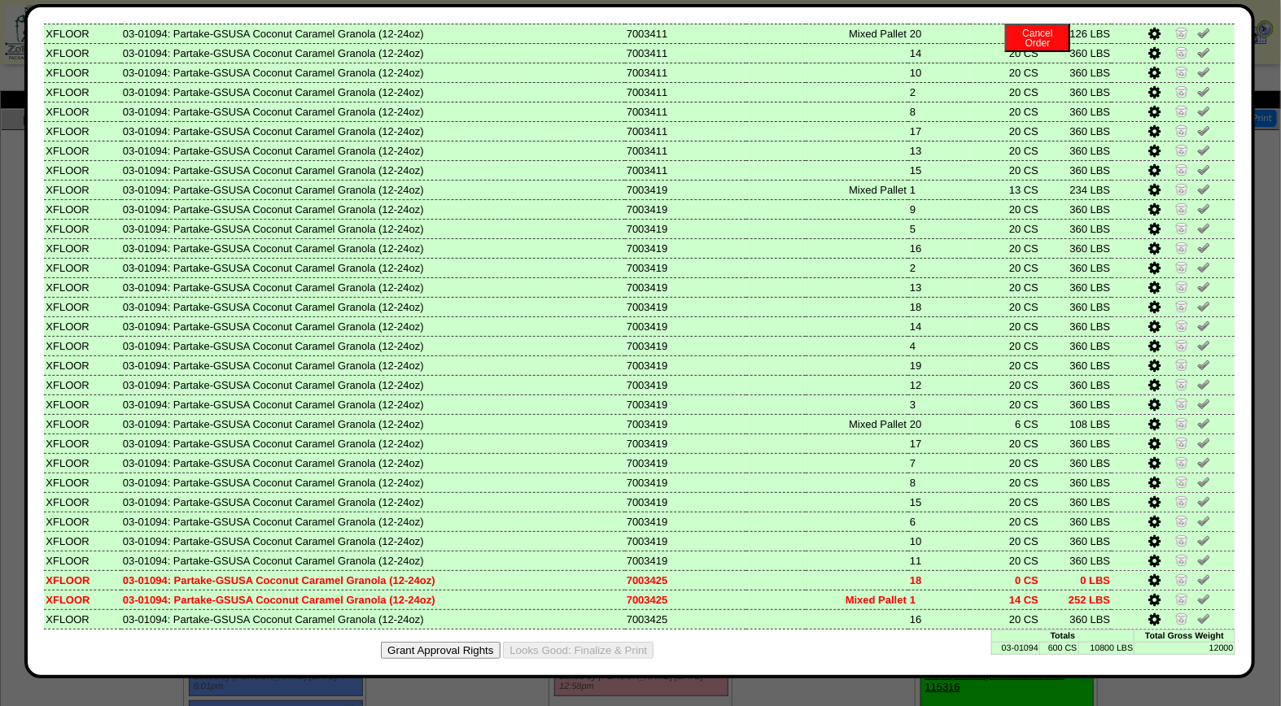
scroll to position [0, 0]
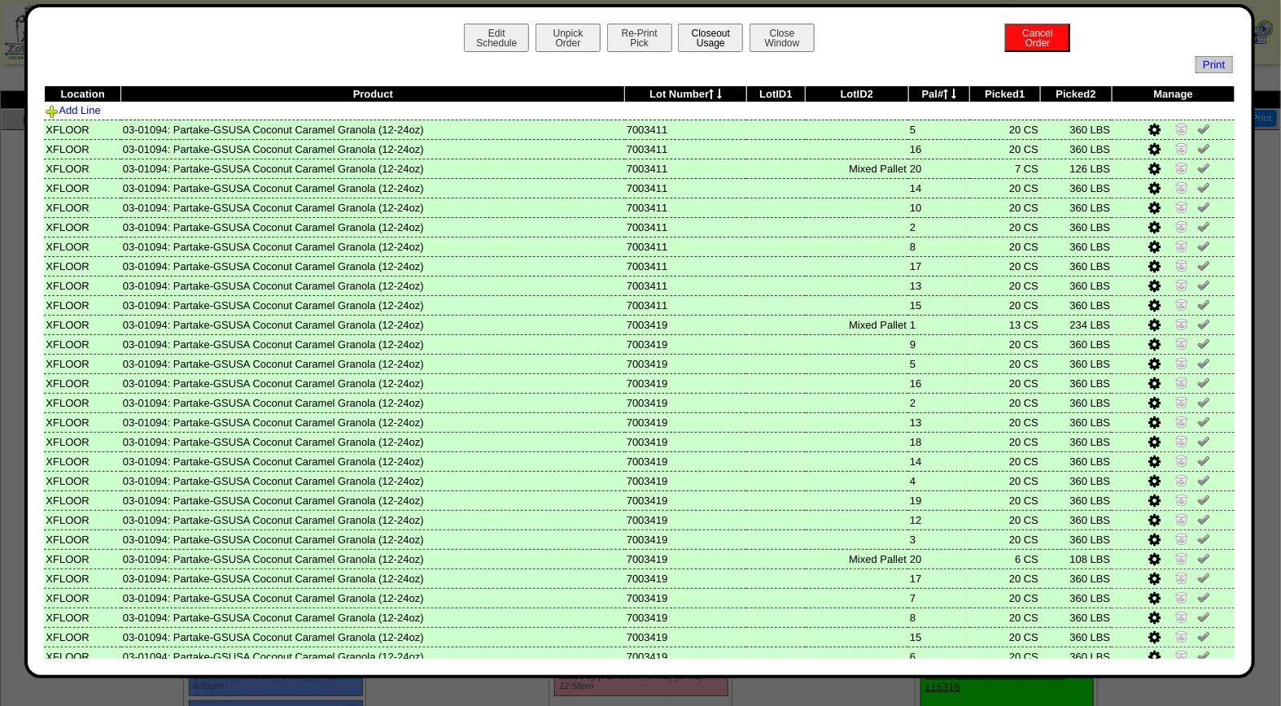
click at [705, 33] on button "Closeout Usage" at bounding box center [710, 38] width 65 height 28
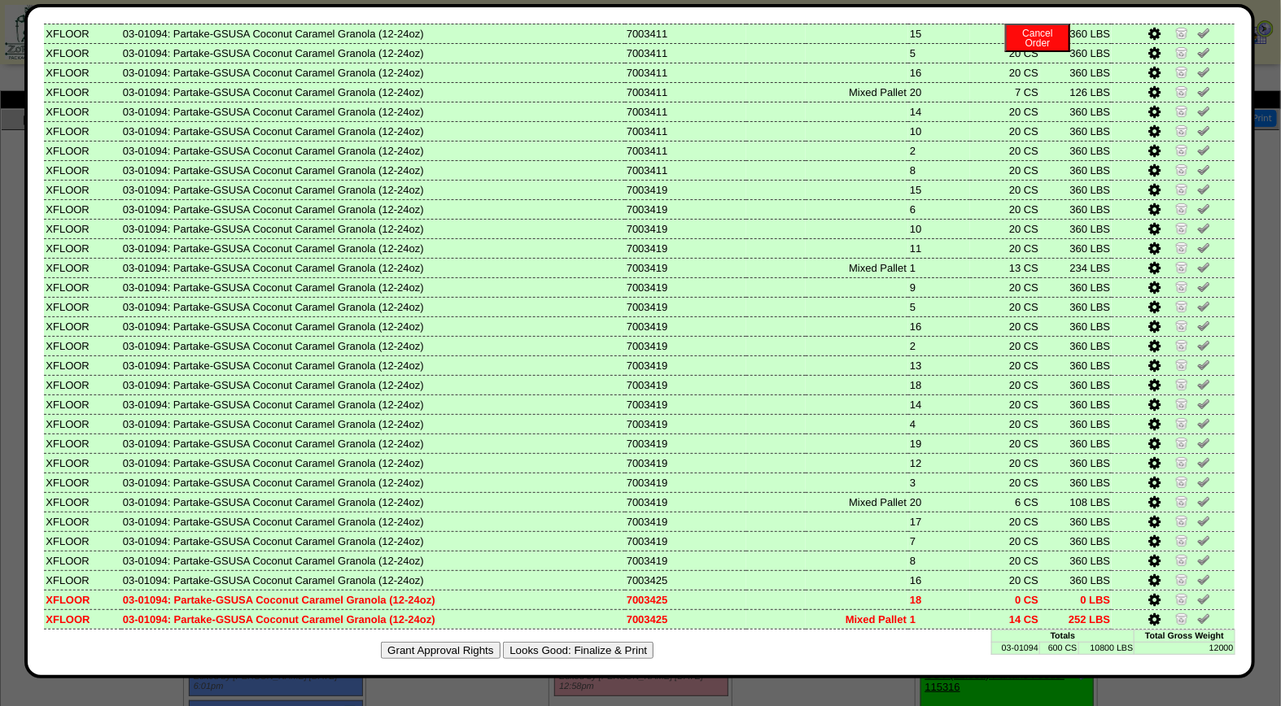
click at [558, 644] on button "Looks Good: Finalize & Print" at bounding box center [578, 650] width 151 height 17
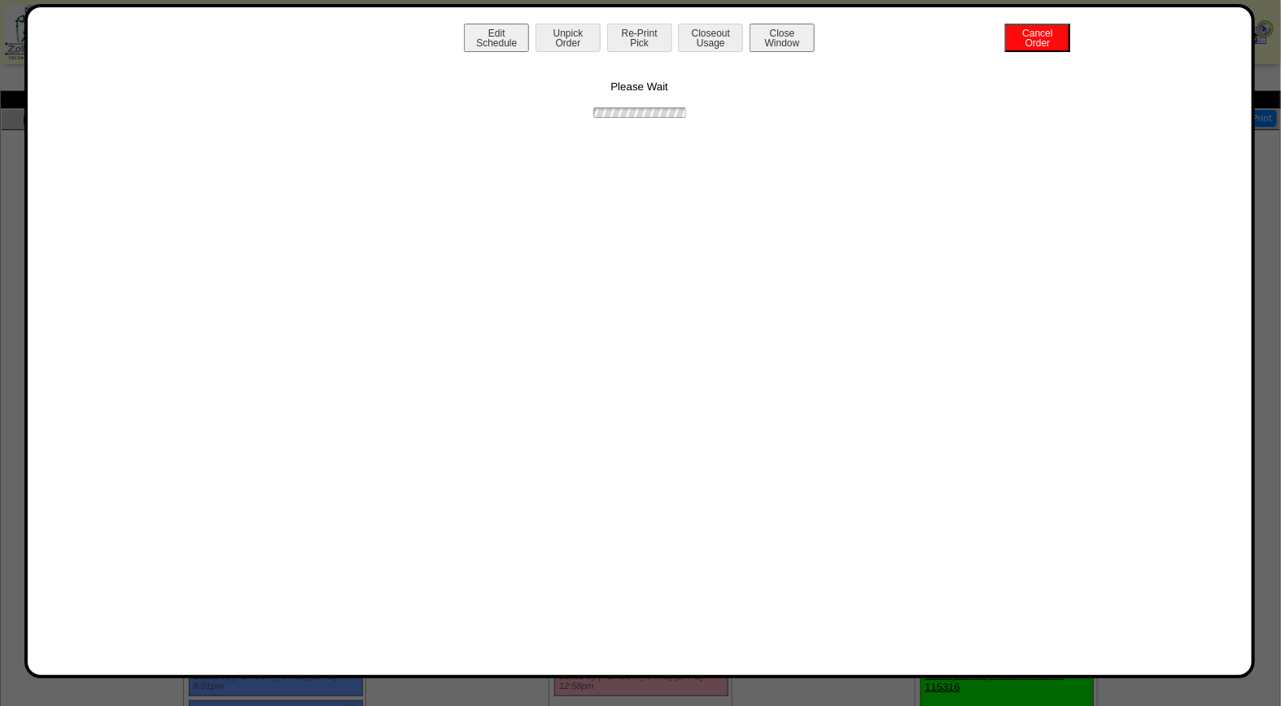
scroll to position [0, 0]
click at [663, 29] on button "Print BOL" at bounding box center [639, 38] width 65 height 28
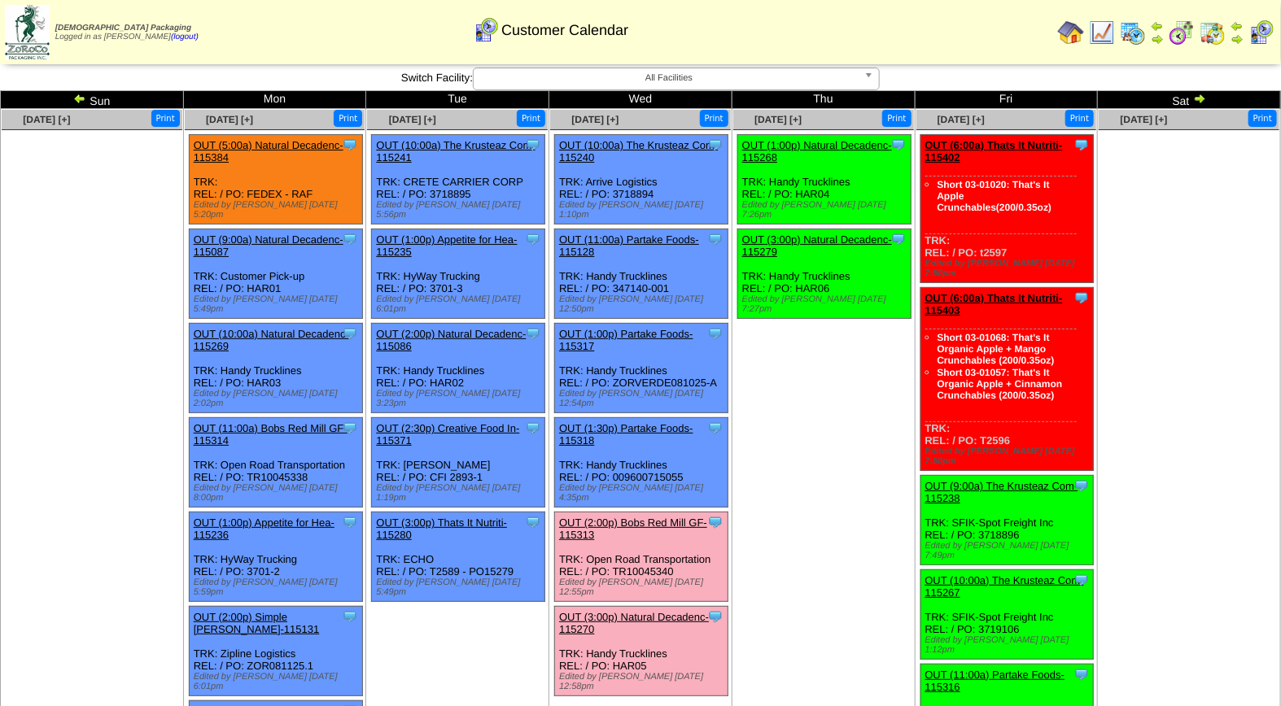
click at [663, 517] on link "OUT (2:00p) Bobs Red Mill GF-115313" at bounding box center [633, 529] width 148 height 24
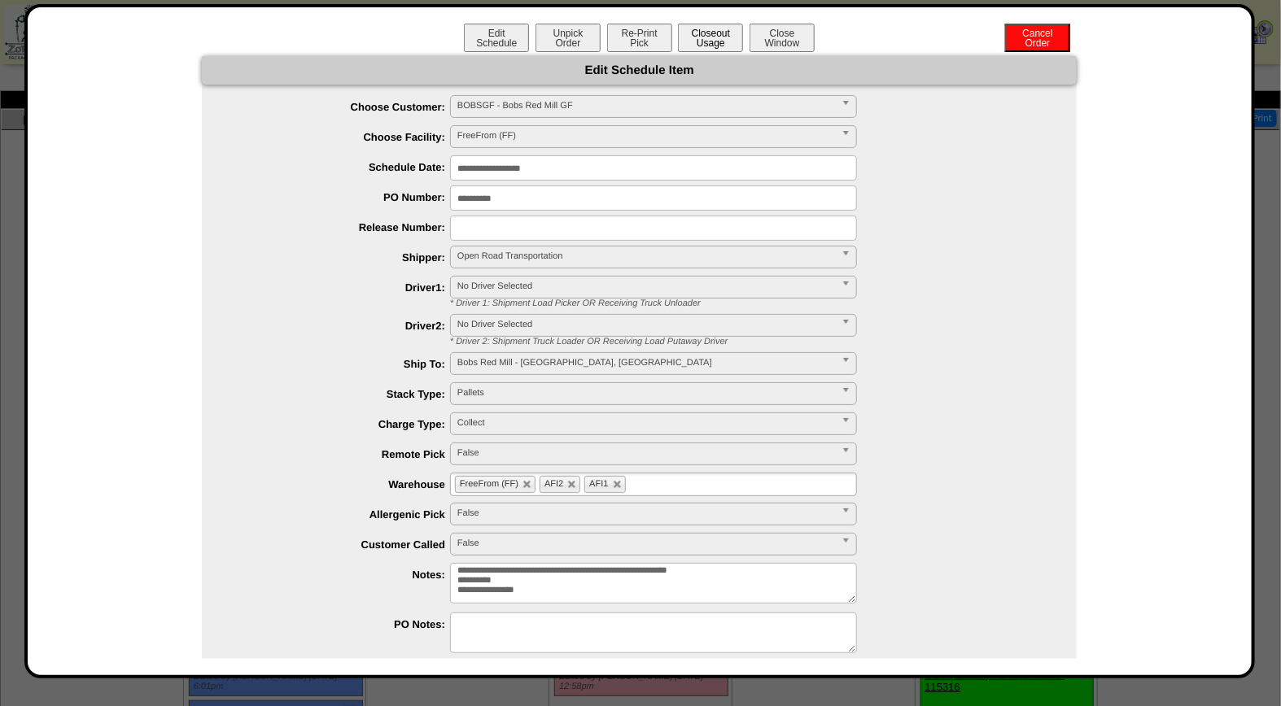
click at [700, 24] on button "Closeout Usage" at bounding box center [710, 38] width 65 height 28
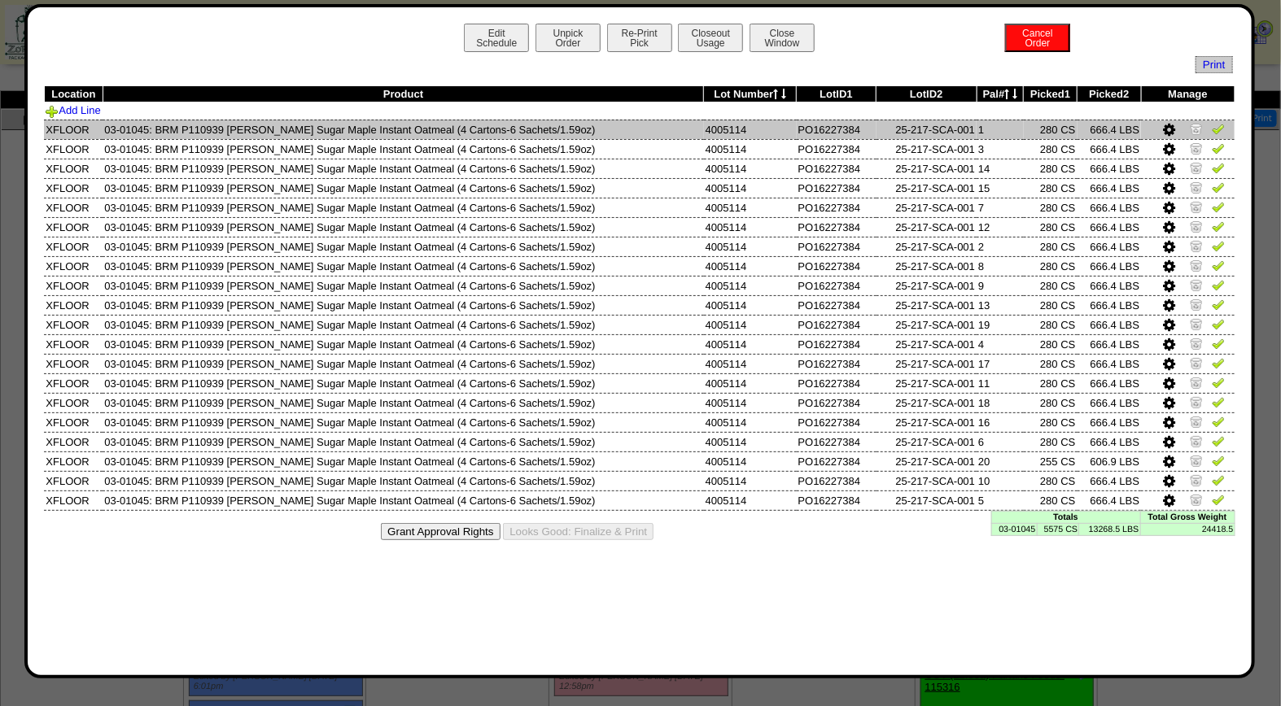
click at [1216, 128] on img at bounding box center [1218, 128] width 13 height 13
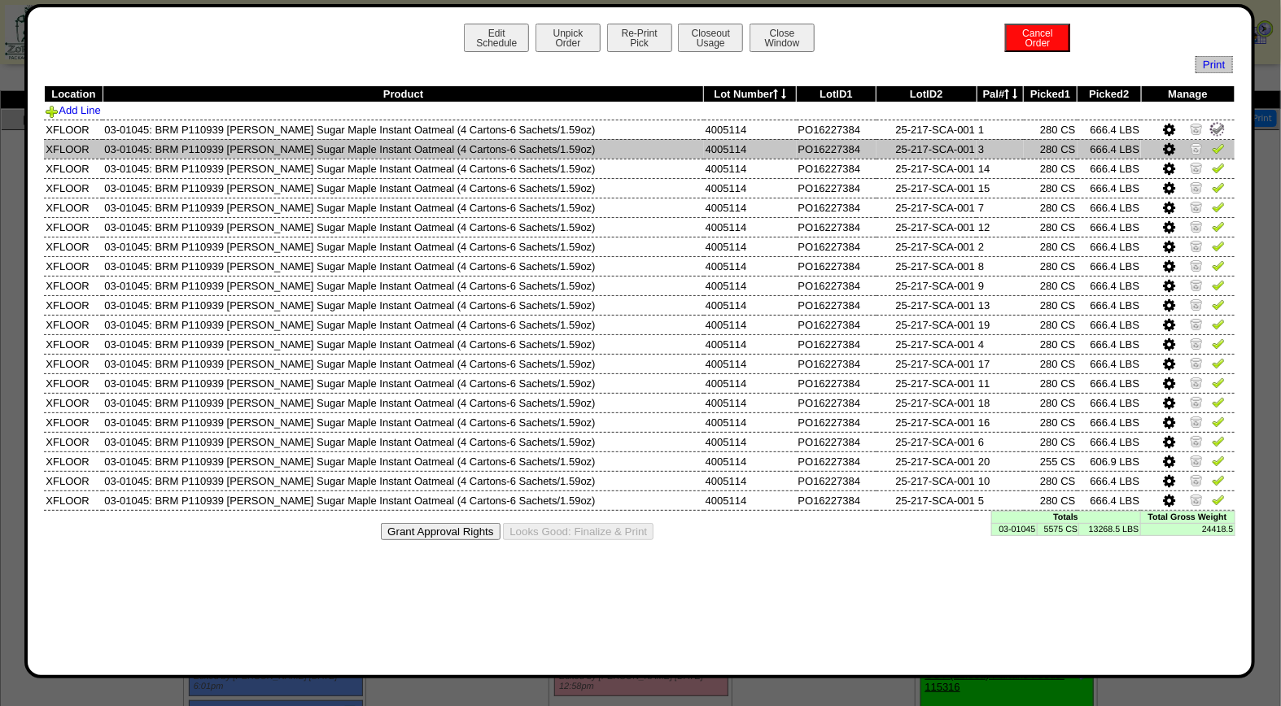
click at [1214, 149] on img at bounding box center [1218, 148] width 13 height 13
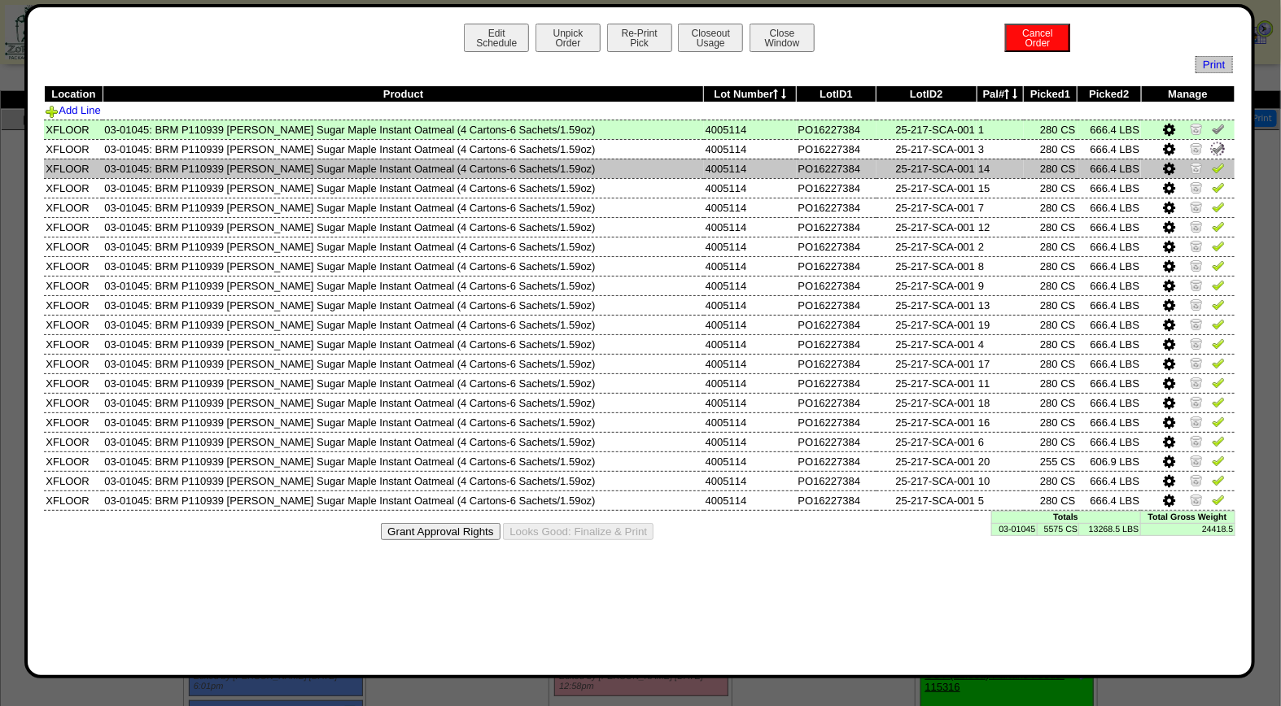
click at [1216, 169] on img at bounding box center [1218, 167] width 13 height 13
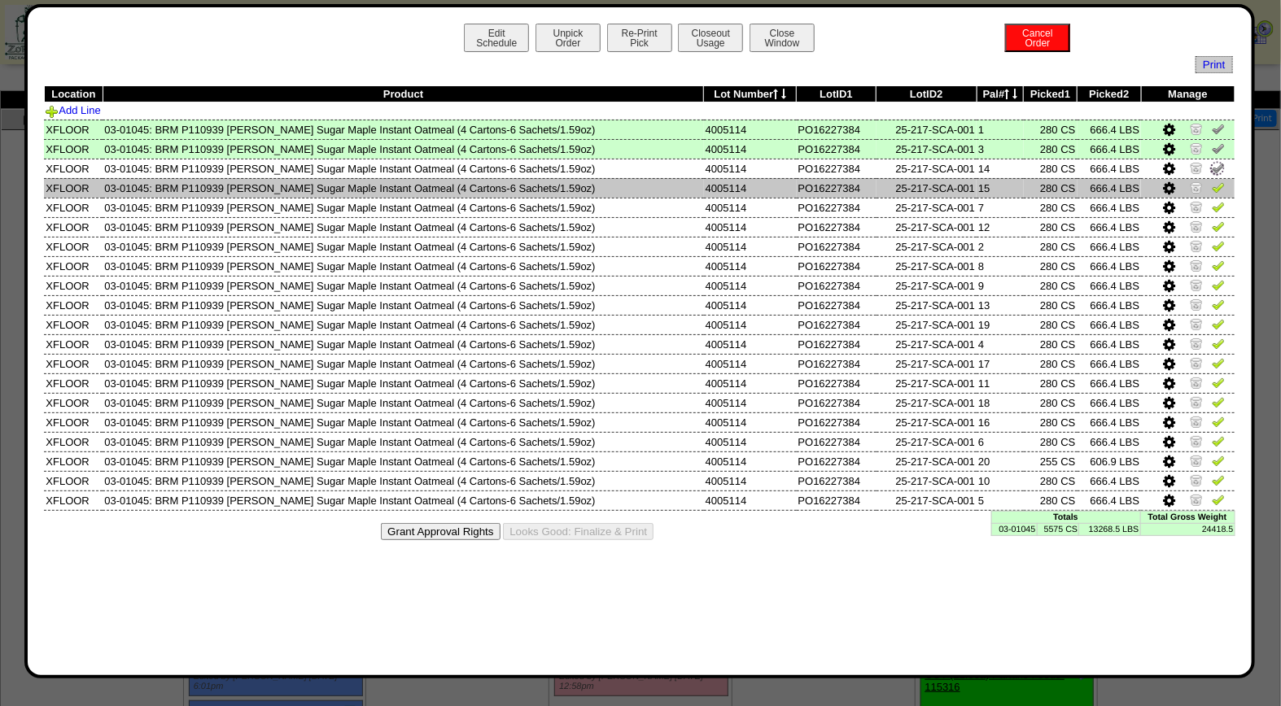
click at [1217, 184] on img at bounding box center [1218, 187] width 13 height 13
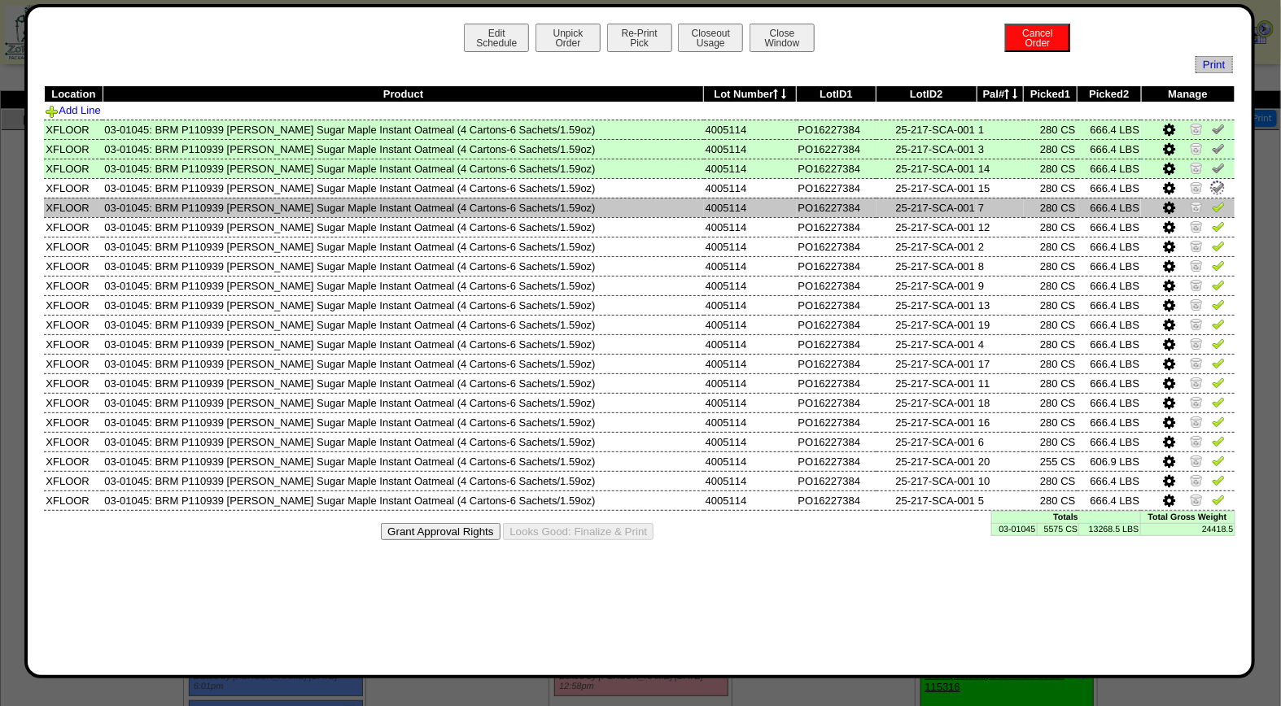
click at [1217, 208] on img at bounding box center [1218, 206] width 13 height 13
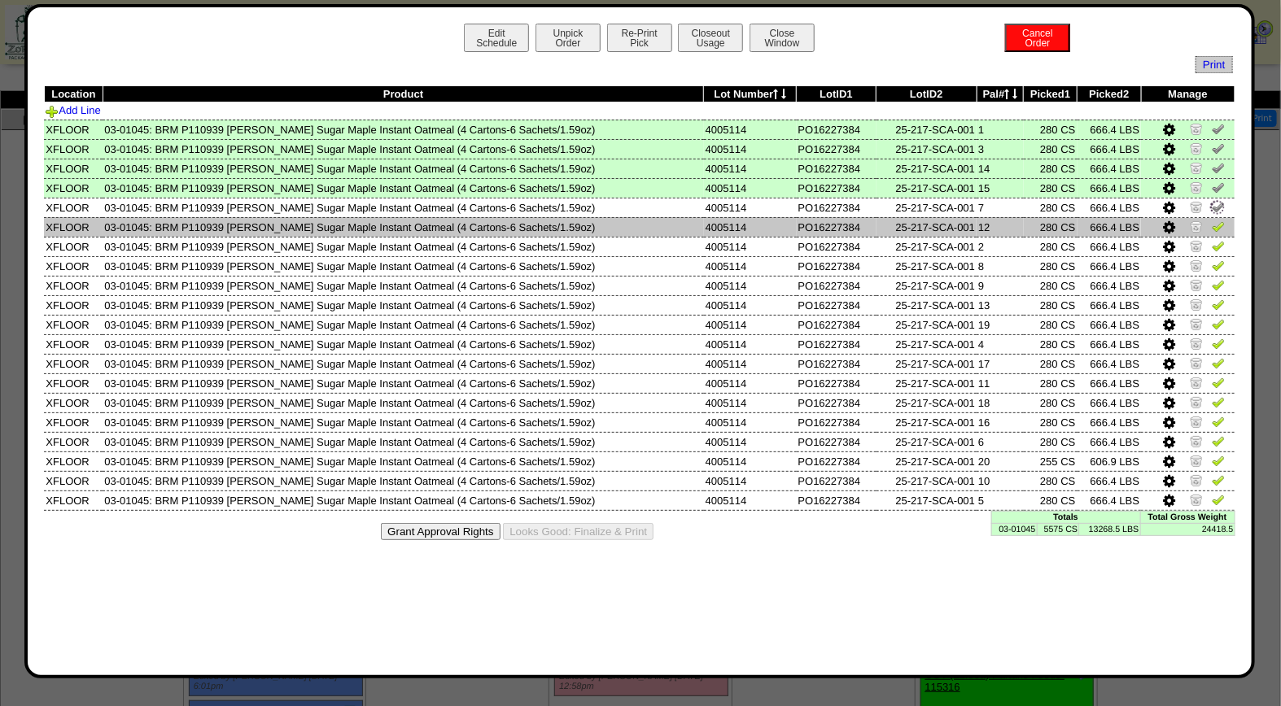
click at [1216, 224] on img at bounding box center [1218, 226] width 13 height 13
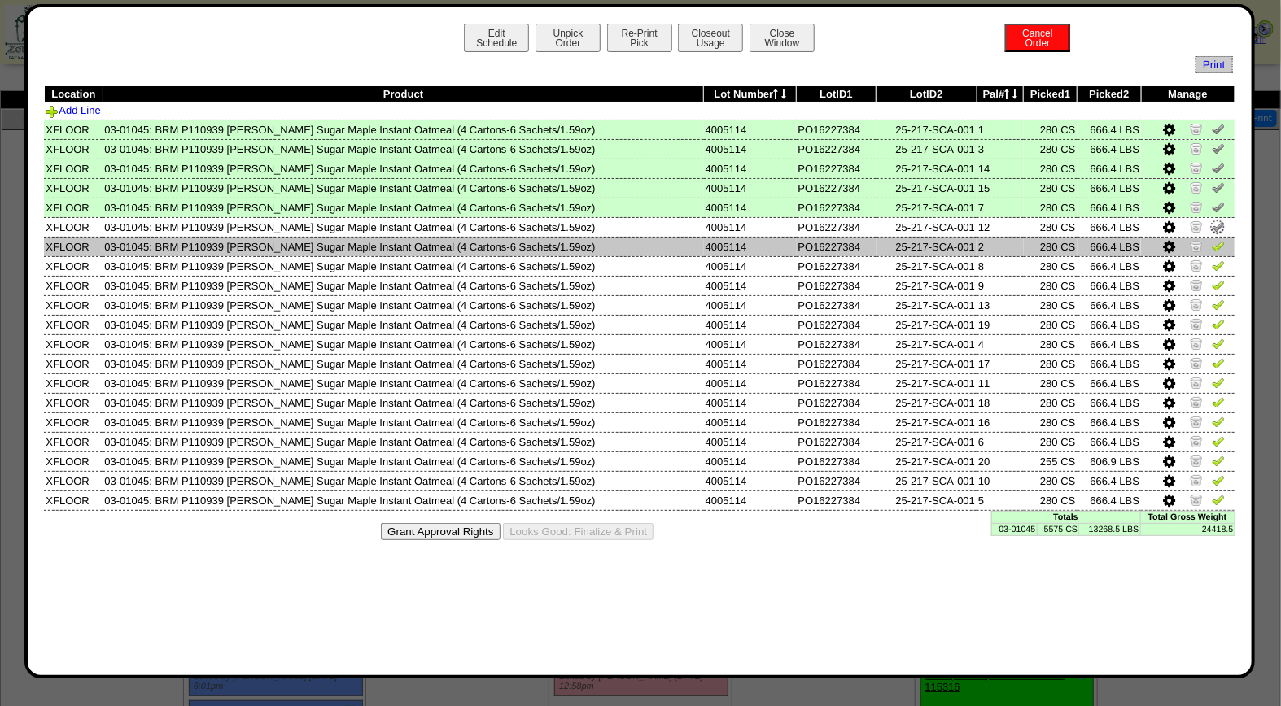
click at [1216, 246] on img at bounding box center [1218, 245] width 13 height 13
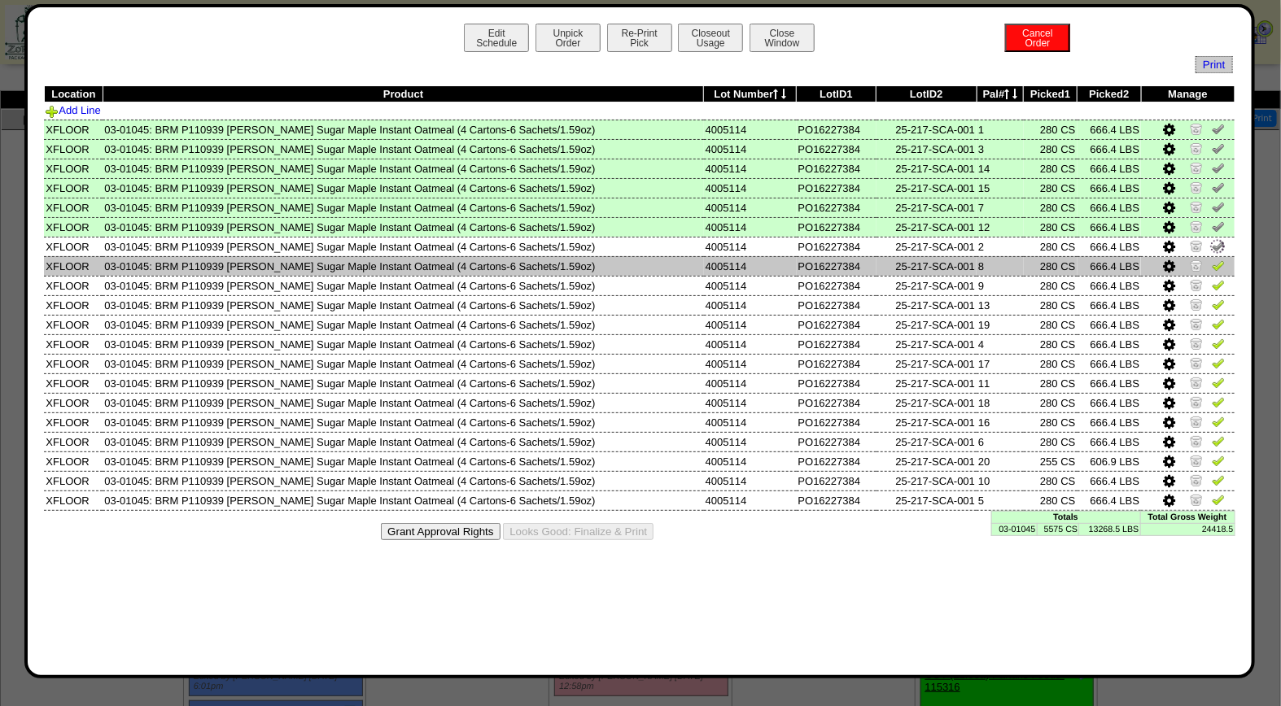
click at [1216, 264] on img at bounding box center [1218, 265] width 13 height 13
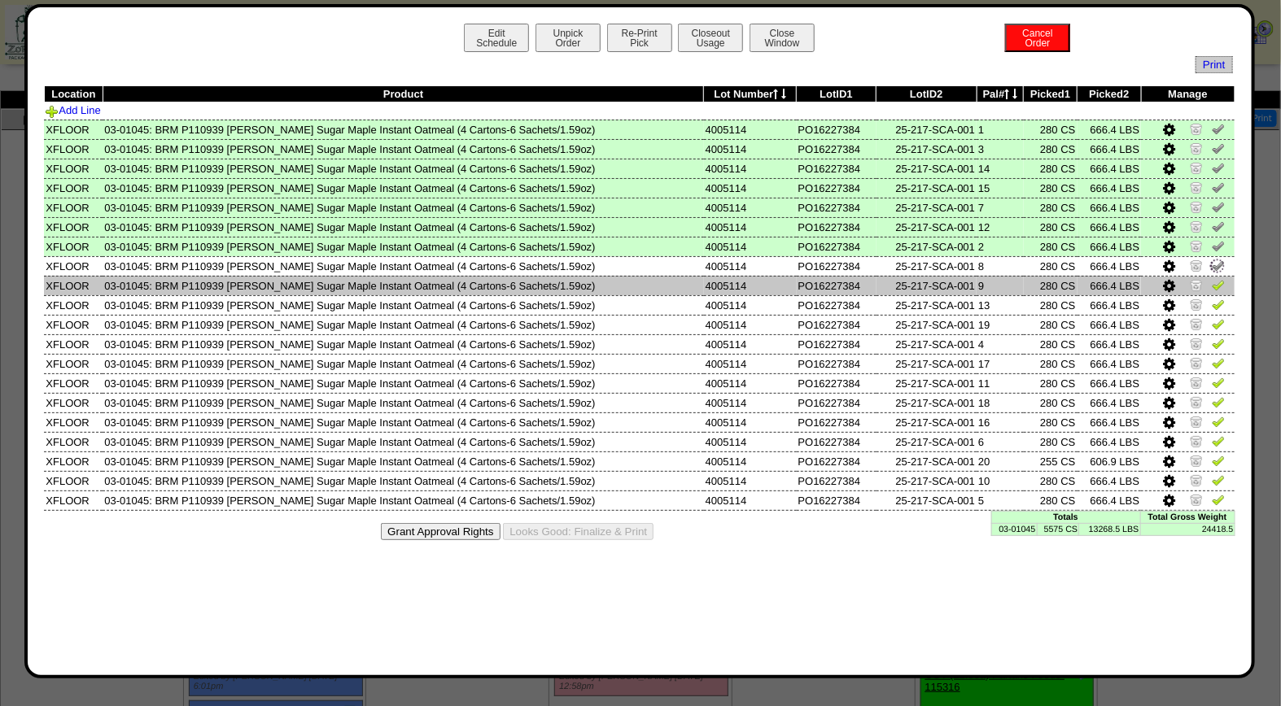
click at [1220, 280] on img at bounding box center [1218, 284] width 13 height 13
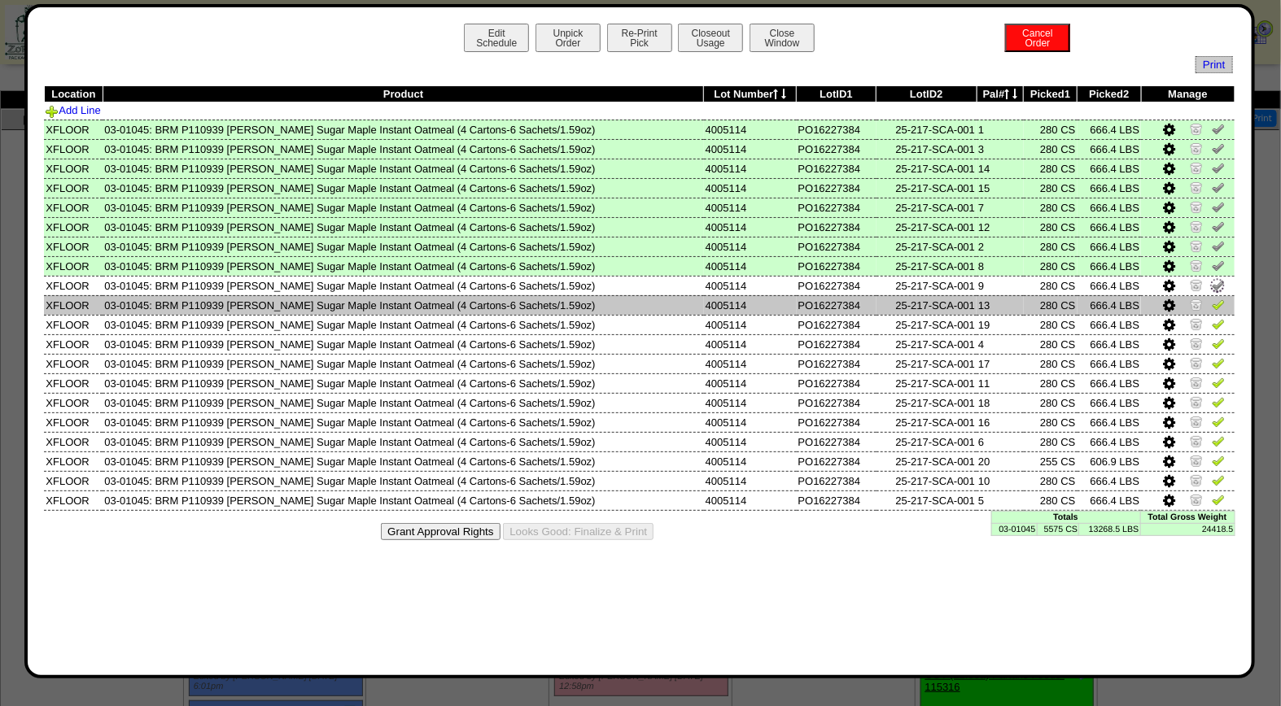
click at [1215, 303] on img at bounding box center [1218, 304] width 13 height 13
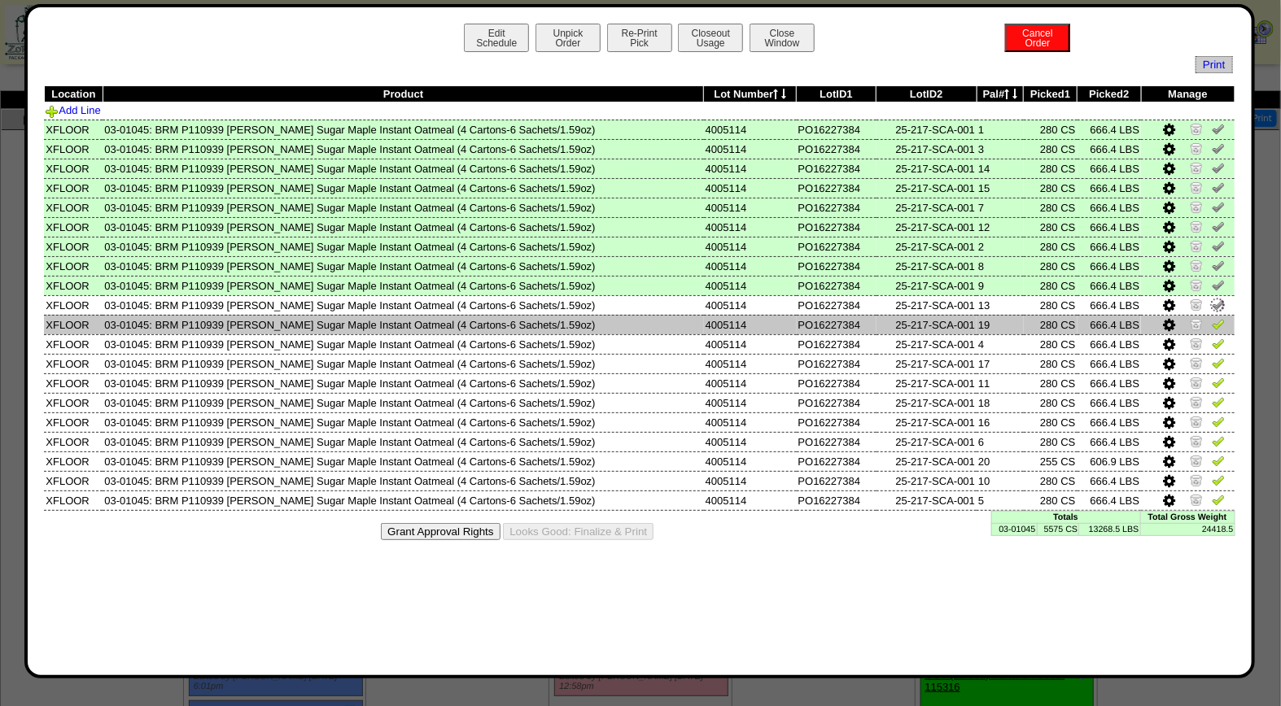
click at [1215, 318] on img at bounding box center [1218, 323] width 13 height 13
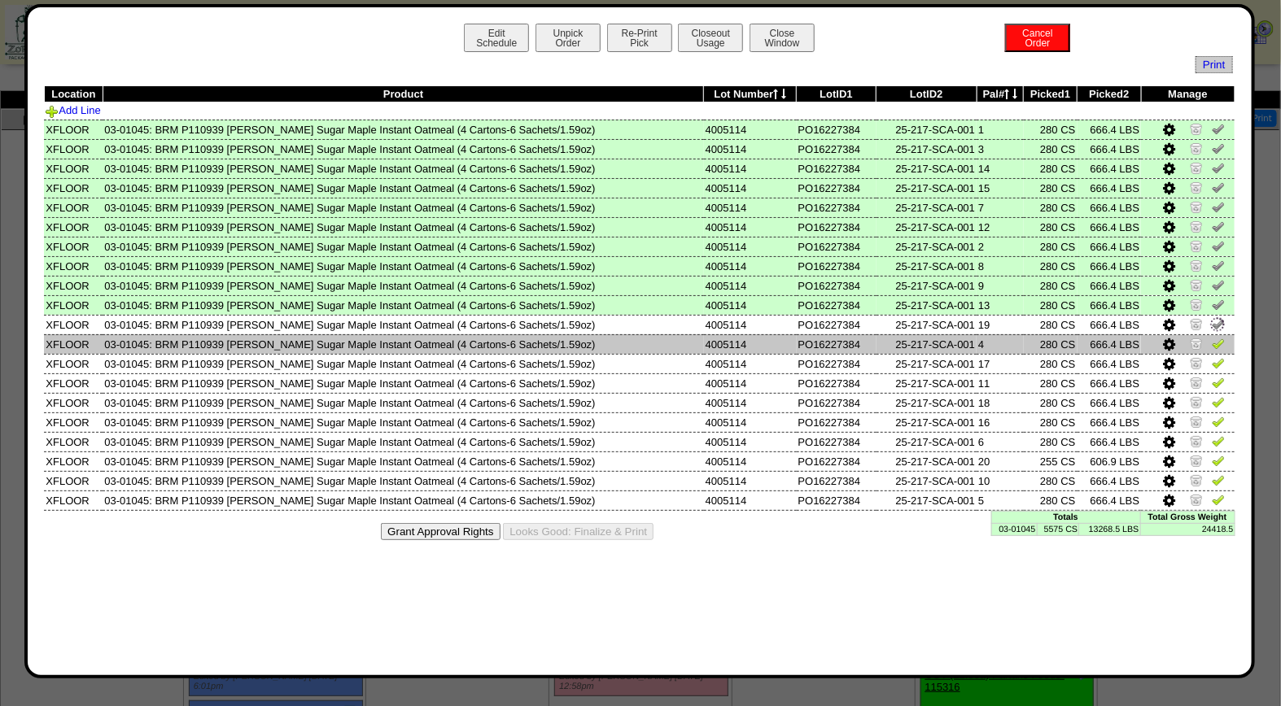
click at [1215, 343] on img at bounding box center [1218, 343] width 13 height 13
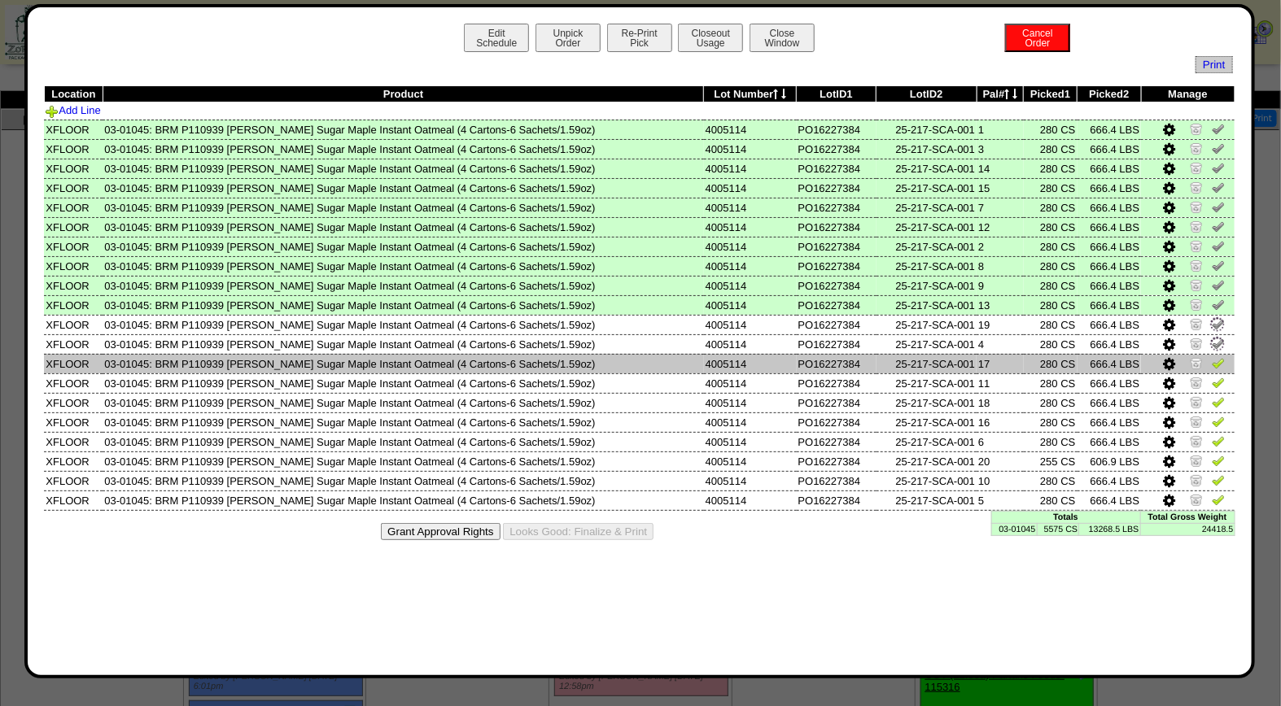
click at [1216, 360] on img at bounding box center [1218, 362] width 13 height 13
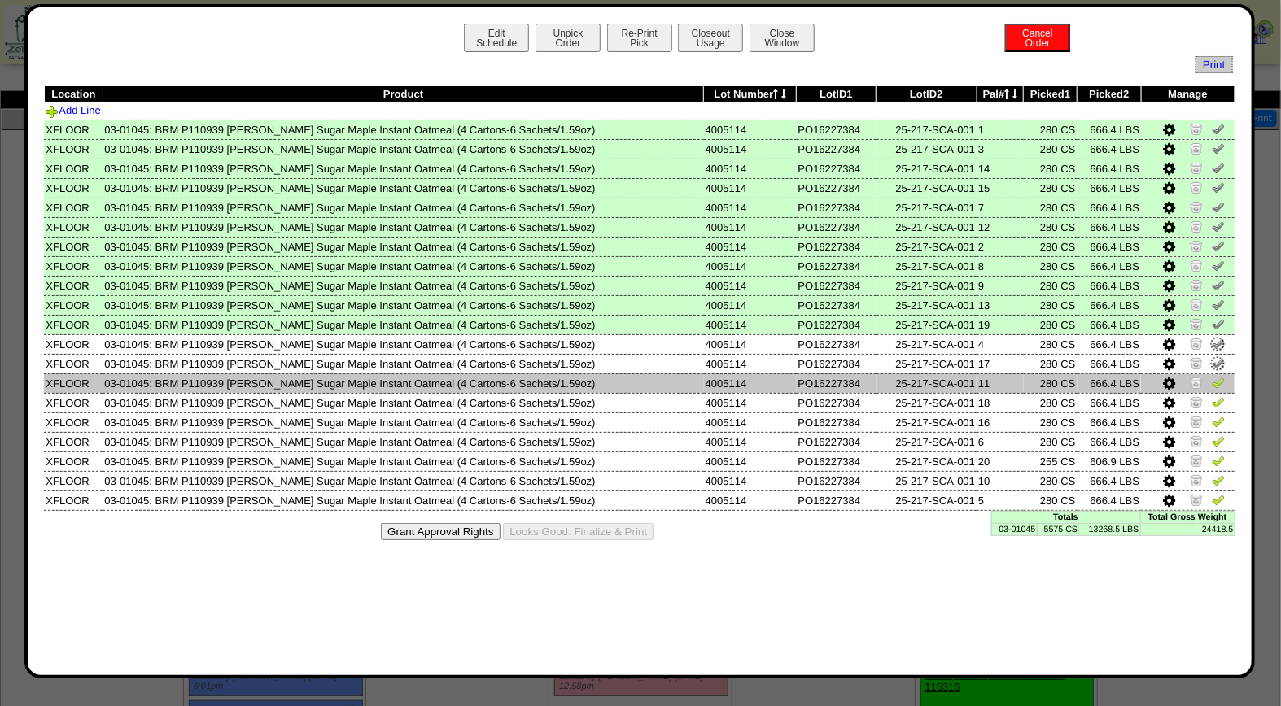
click at [1216, 386] on link at bounding box center [1218, 385] width 13 height 12
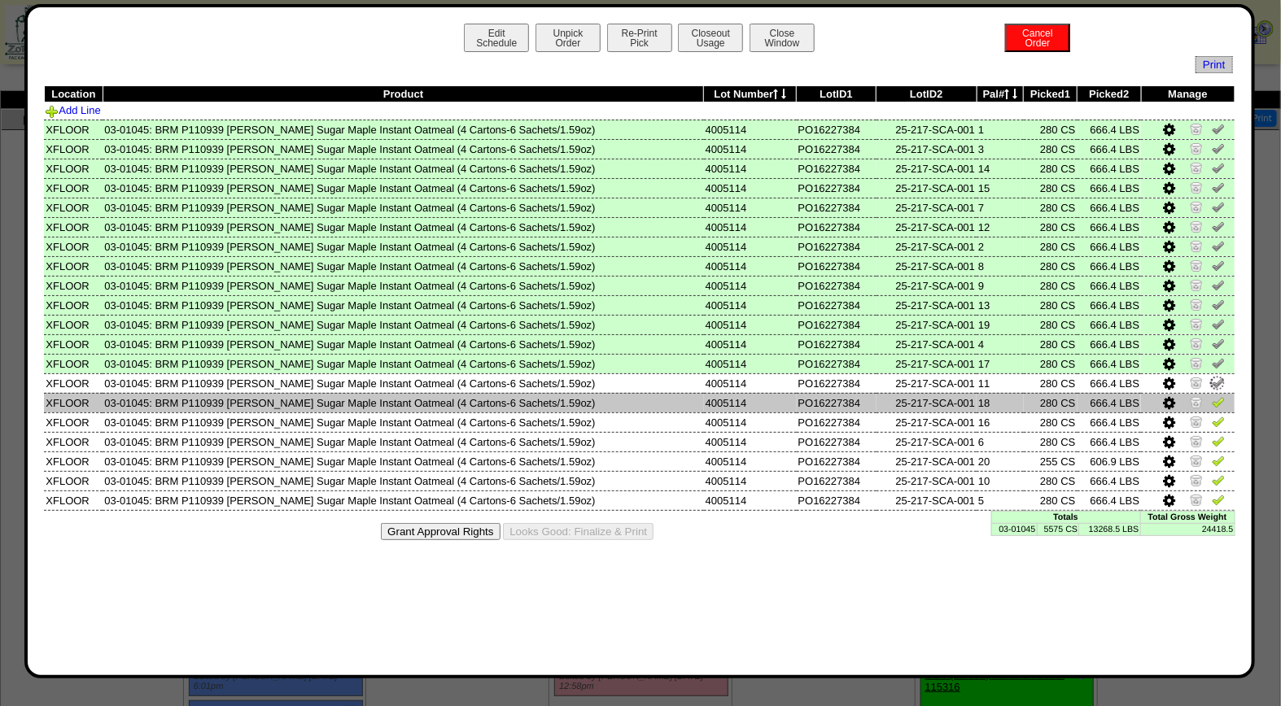
click at [1216, 403] on img at bounding box center [1218, 401] width 13 height 13
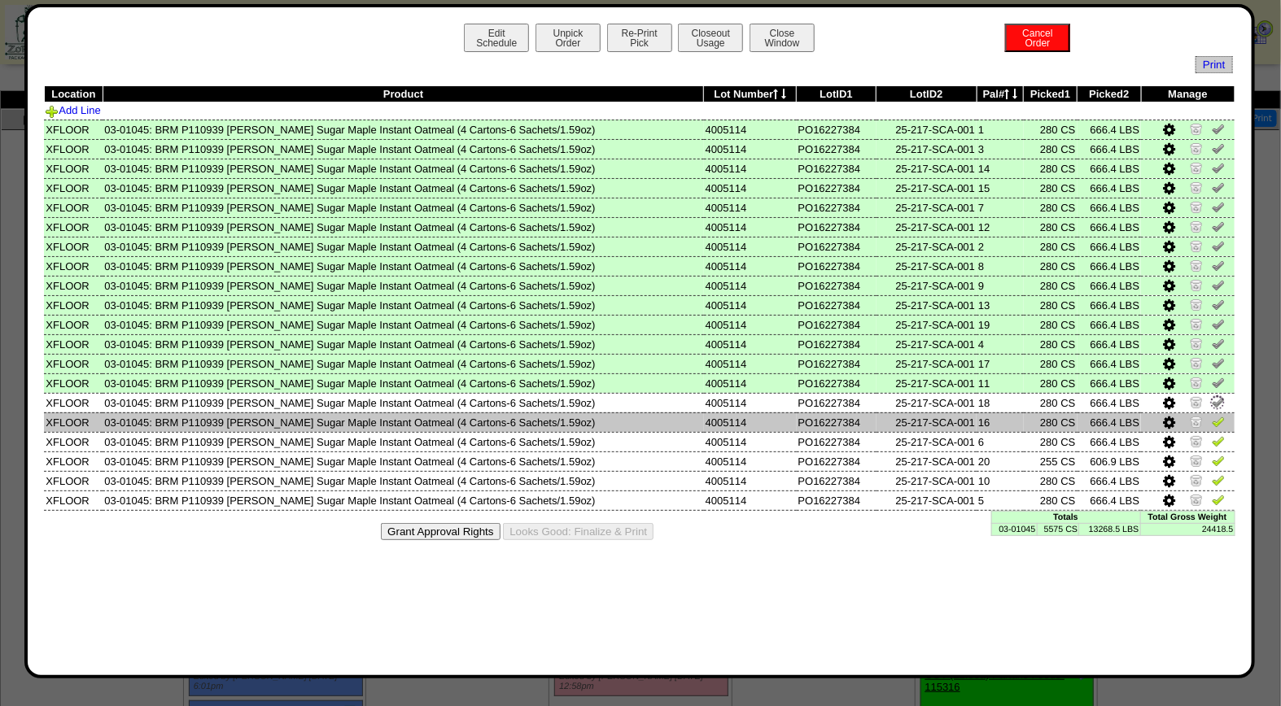
click at [1216, 415] on img at bounding box center [1218, 421] width 13 height 13
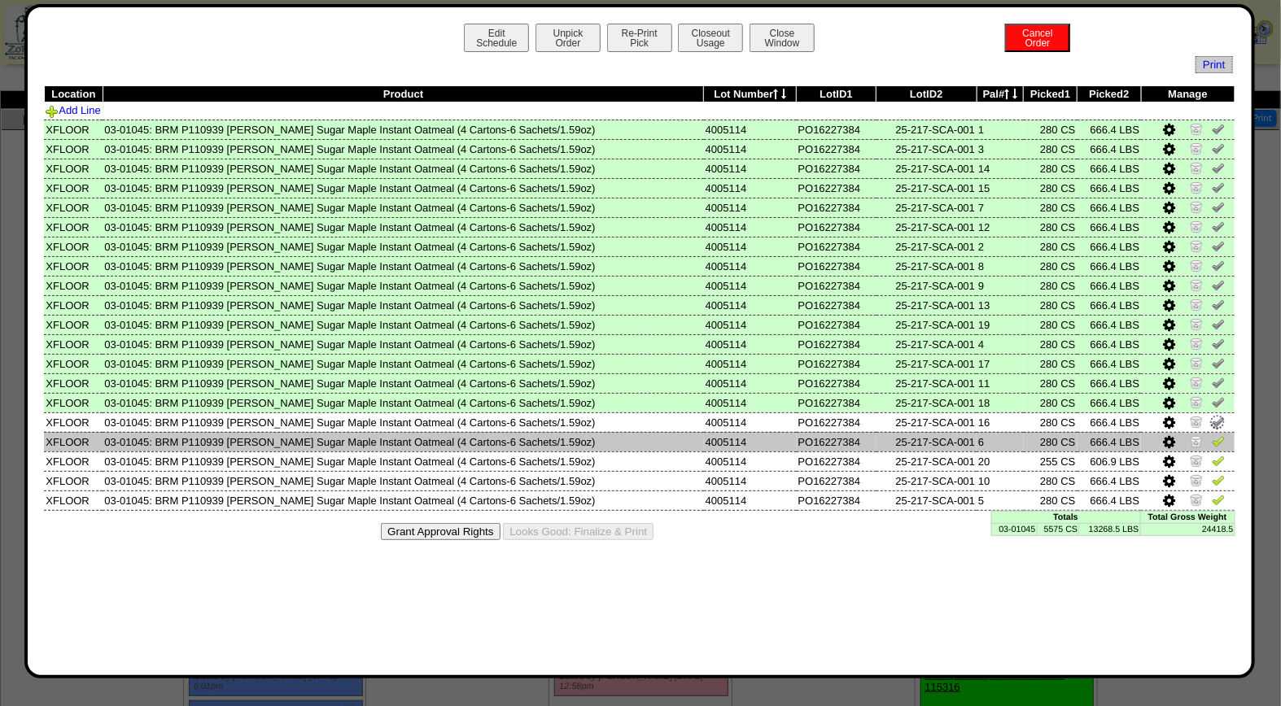
click at [1216, 437] on img at bounding box center [1218, 440] width 13 height 13
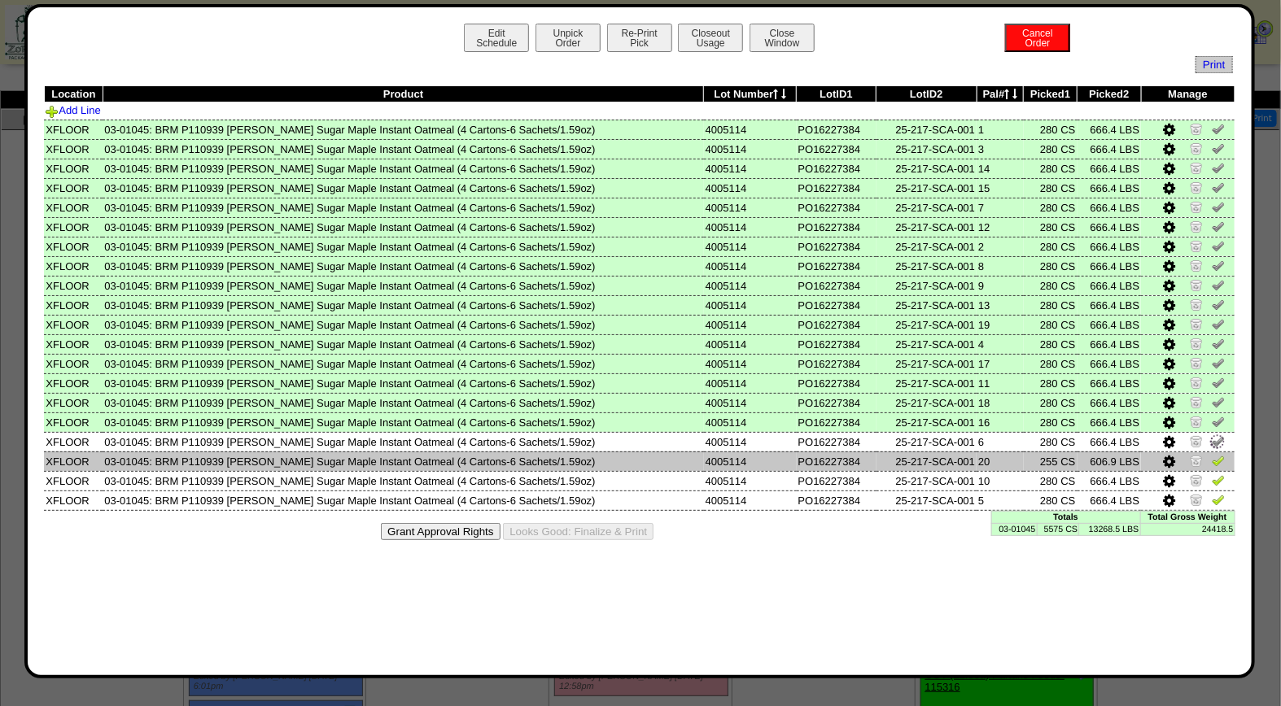
click at [1216, 456] on img at bounding box center [1218, 460] width 13 height 13
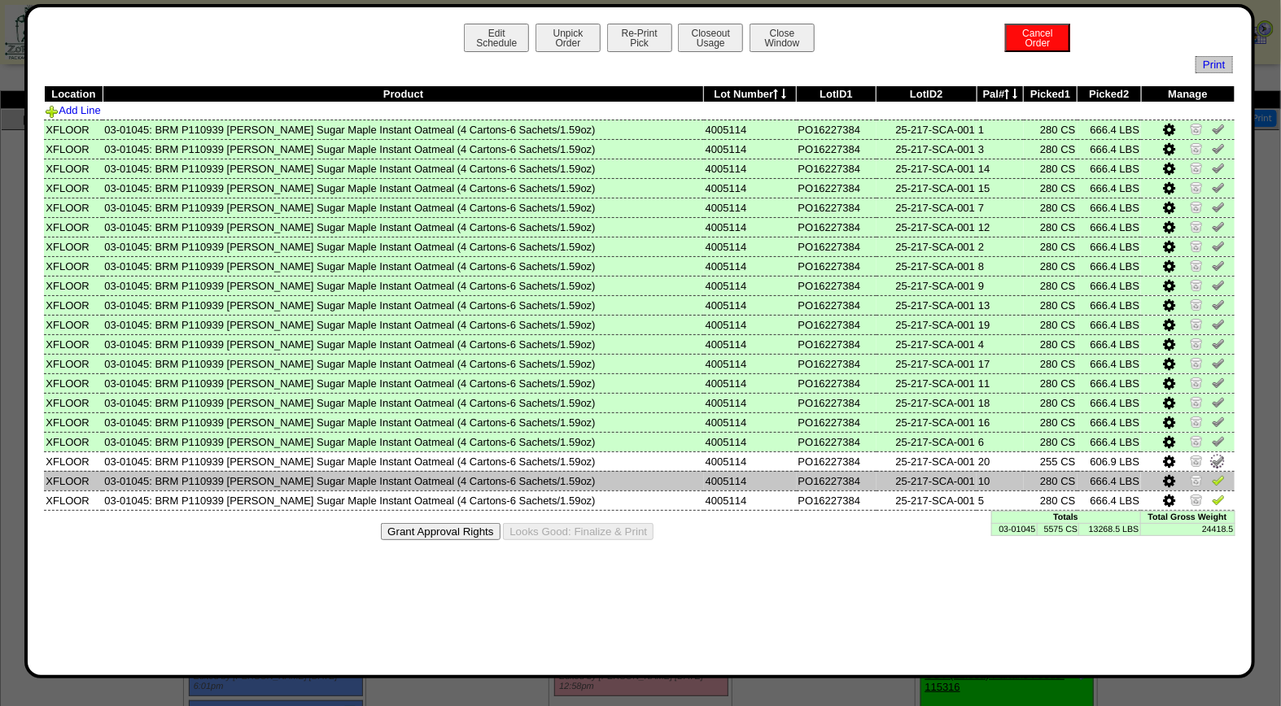
click at [1216, 475] on img at bounding box center [1218, 480] width 13 height 13
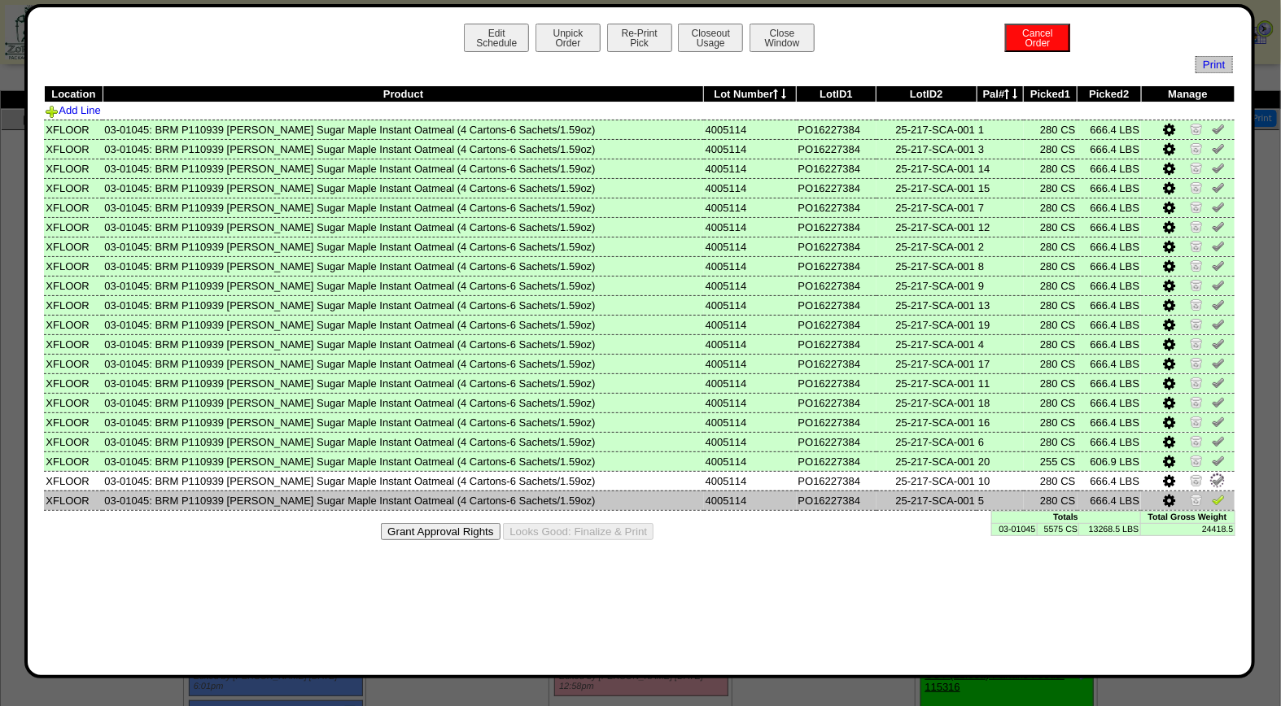
click at [1216, 495] on img at bounding box center [1218, 499] width 13 height 13
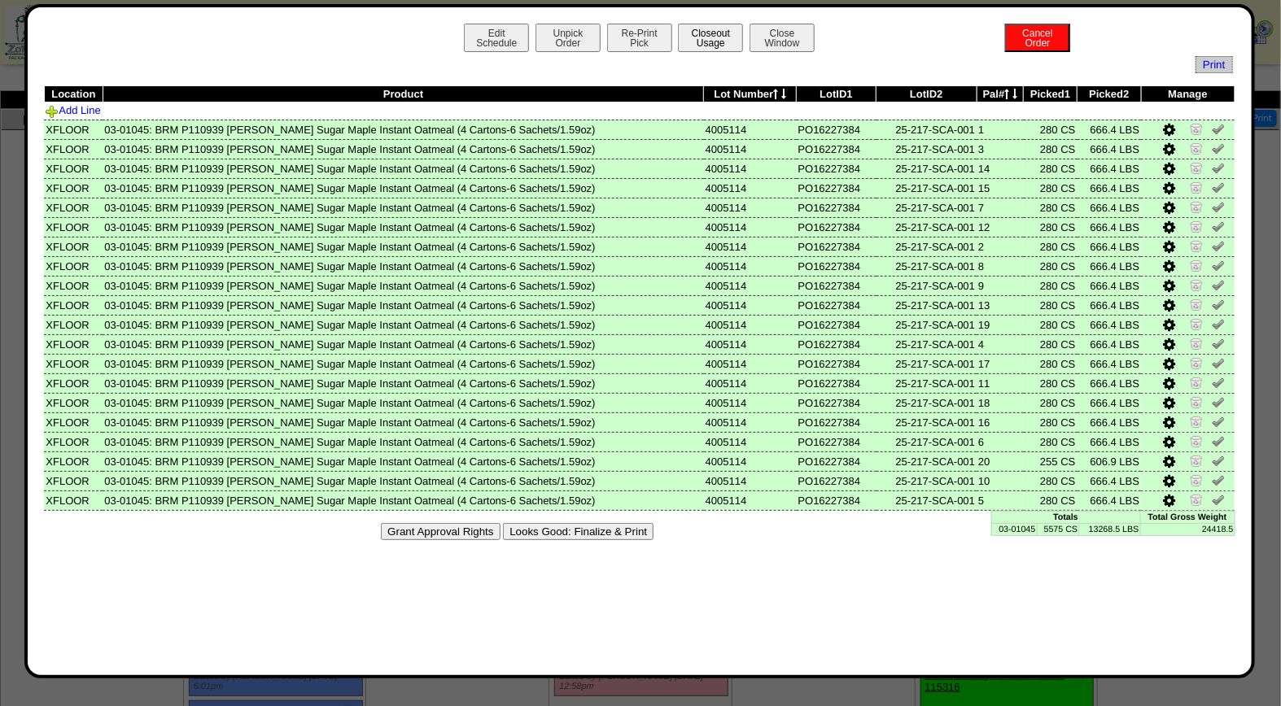
click at [714, 42] on button "Closeout Usage" at bounding box center [710, 38] width 65 height 28
click at [574, 524] on button "Looks Good: Finalize & Print" at bounding box center [578, 531] width 151 height 17
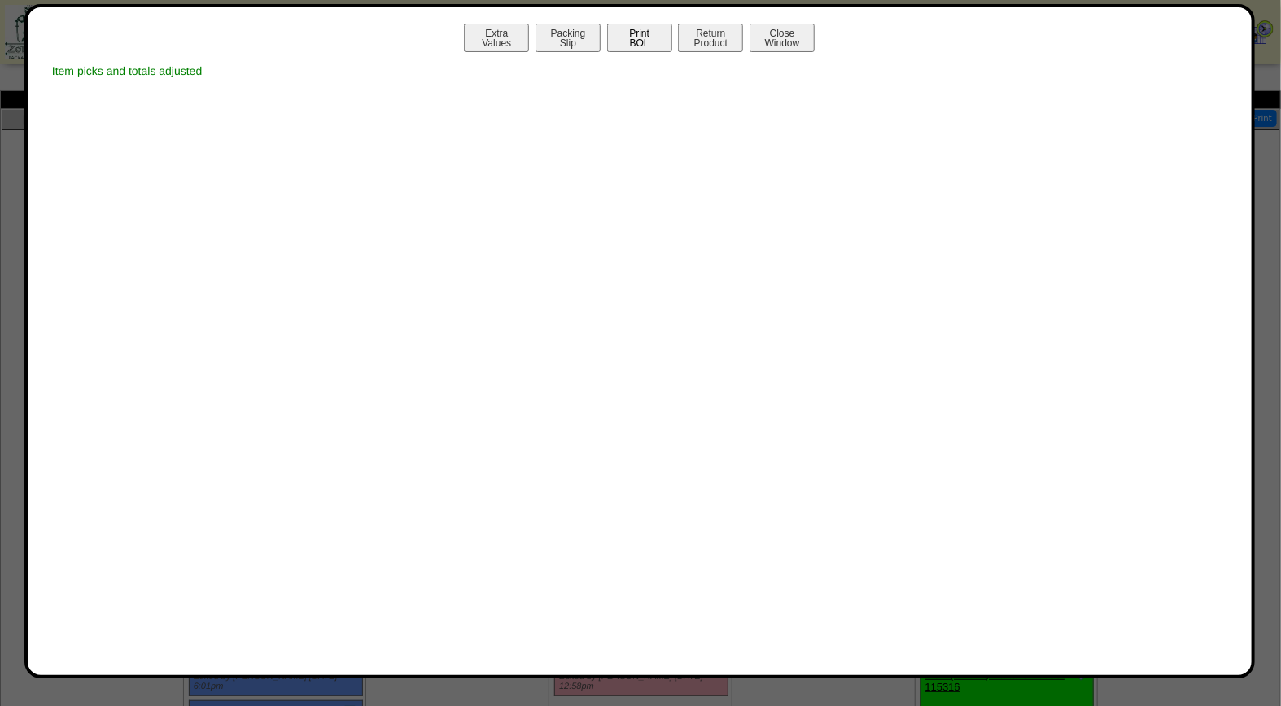
click at [636, 33] on button "Print BOL" at bounding box center [639, 38] width 65 height 28
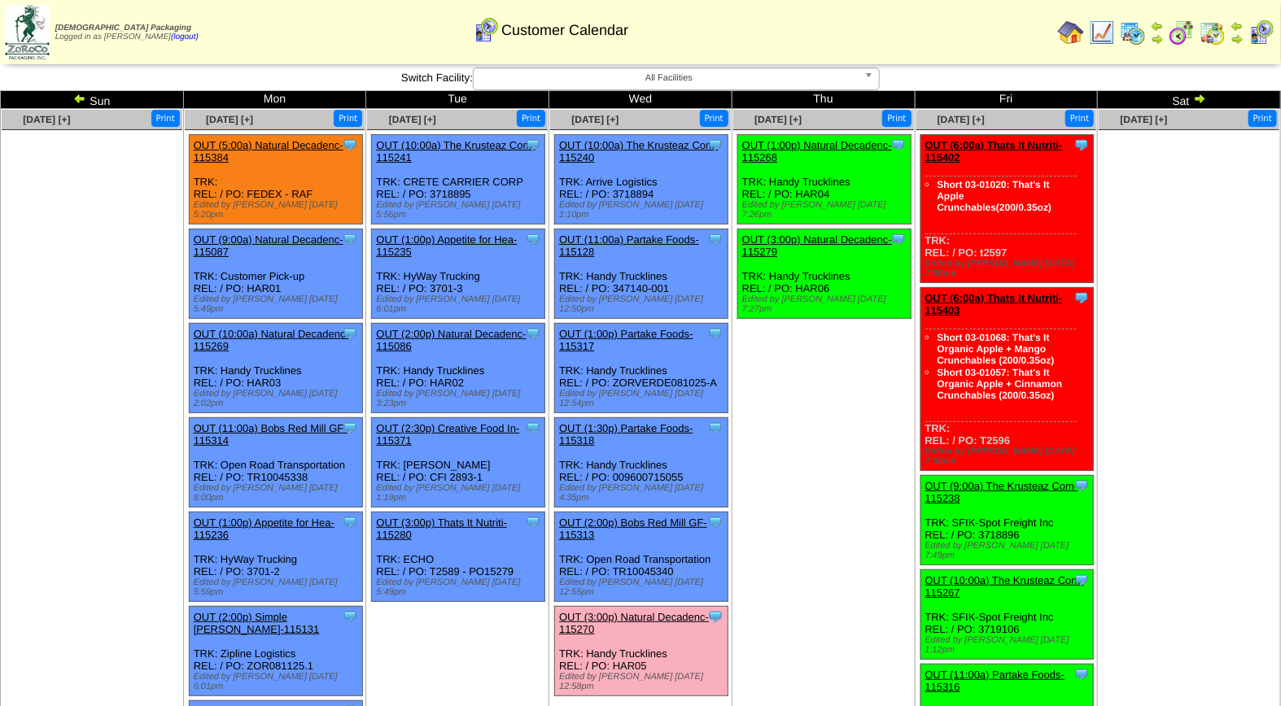
click at [647, 611] on link "OUT (3:00p) Natural Decadenc-115270" at bounding box center [634, 623] width 150 height 24
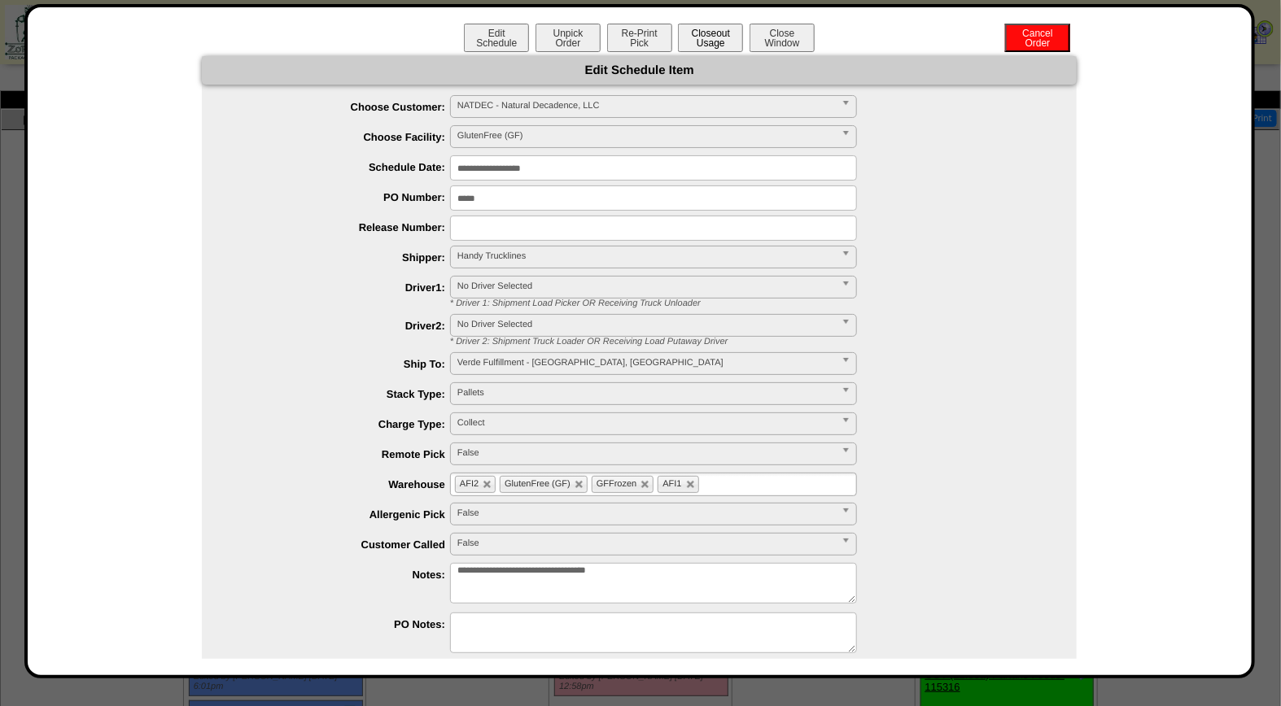
click at [723, 30] on button "Closeout Usage" at bounding box center [710, 38] width 65 height 28
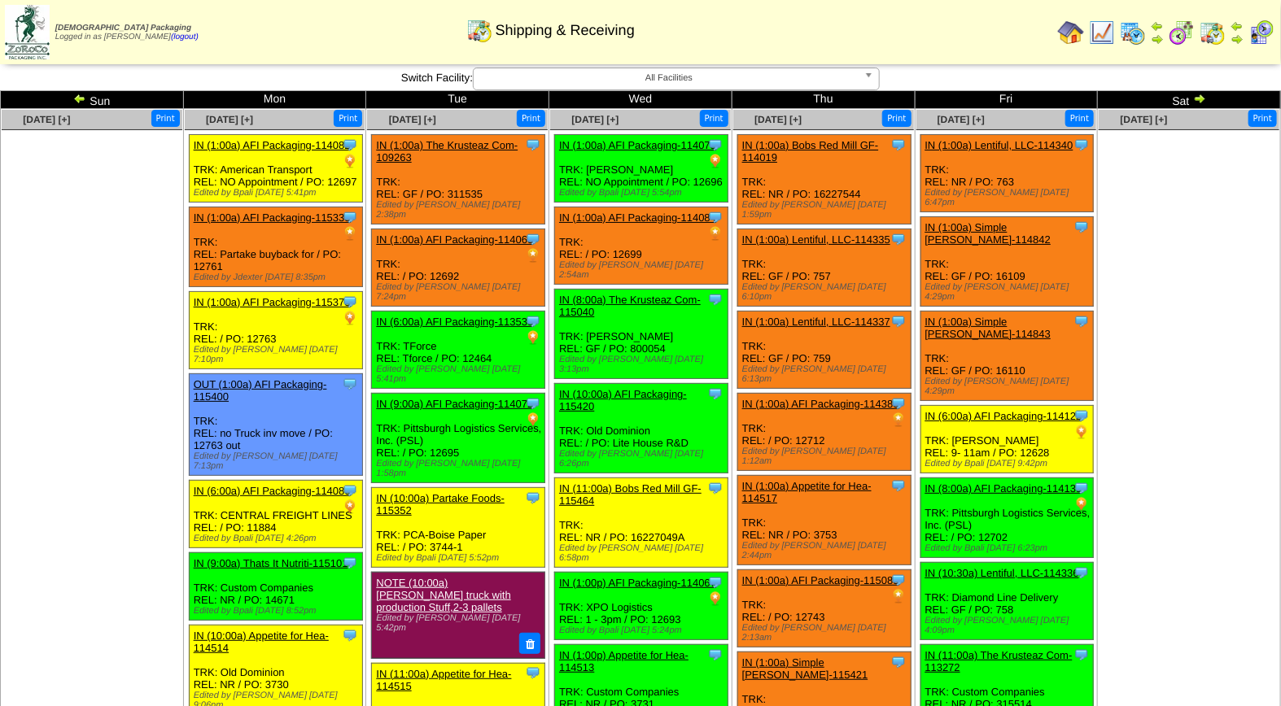
click at [1259, 30] on img at bounding box center [1261, 33] width 26 height 26
